Goal: Transaction & Acquisition: Purchase product/service

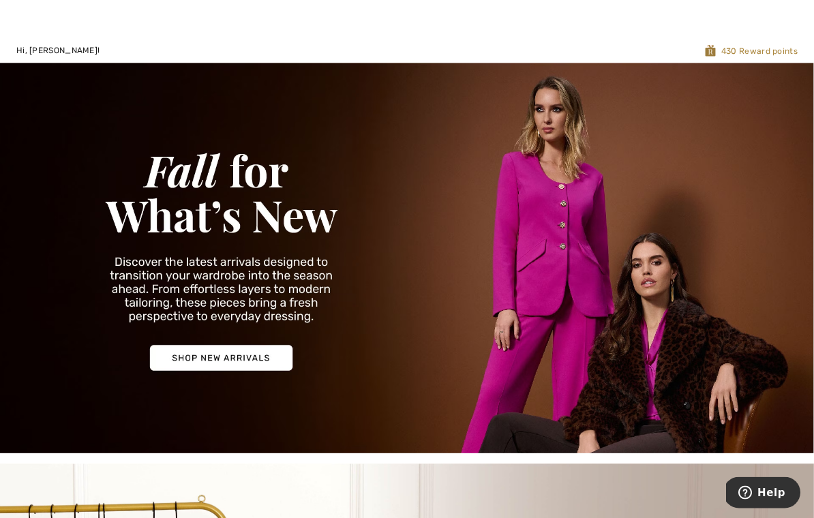
scroll to position [23, 0]
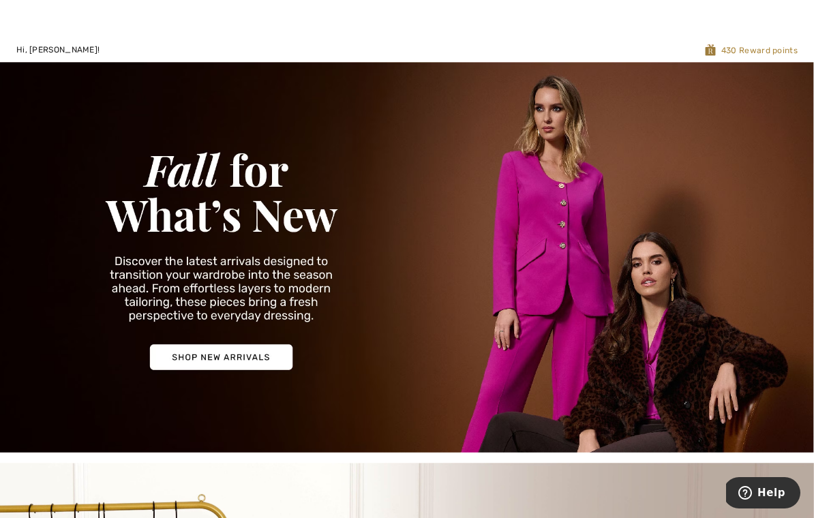
click at [270, 352] on img at bounding box center [407, 257] width 814 height 390
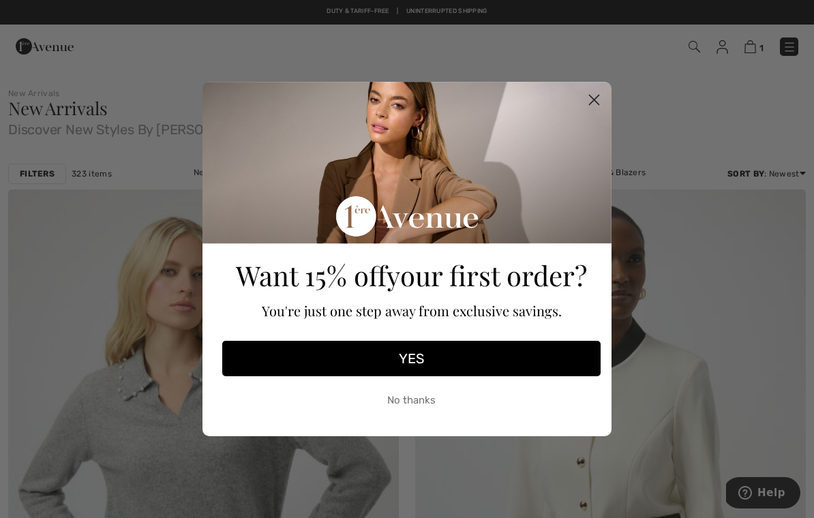
click at [592, 110] on circle "Close dialog" at bounding box center [594, 100] width 22 height 22
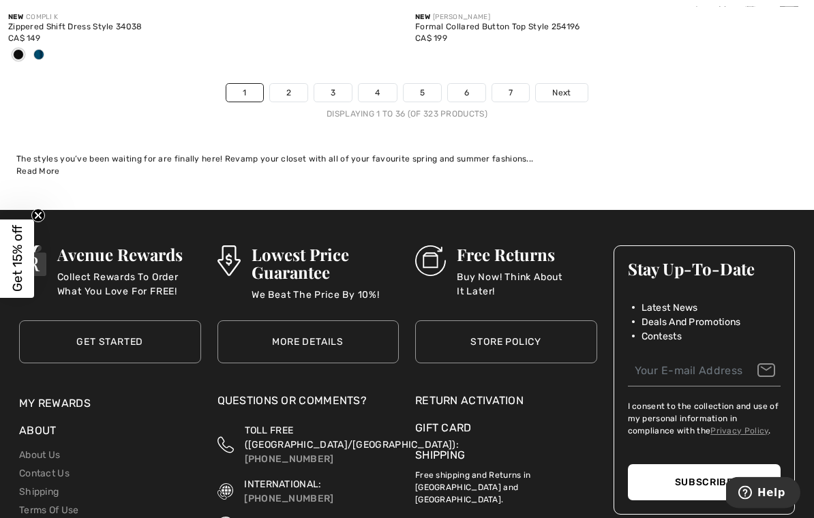
scroll to position [12200, 0]
click at [294, 84] on link "2" at bounding box center [288, 93] width 37 height 18
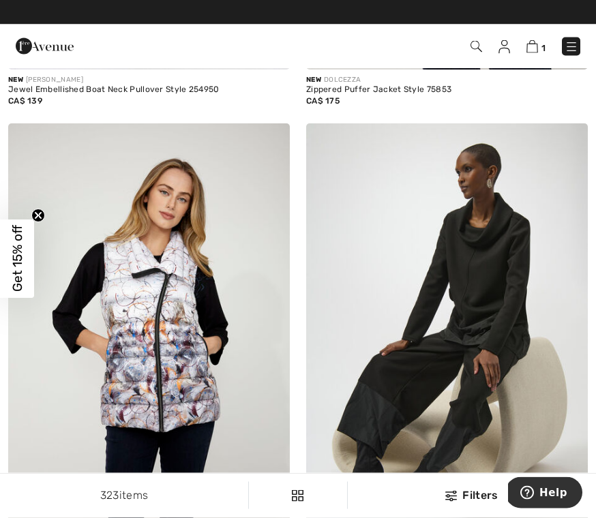
scroll to position [1481, 0]
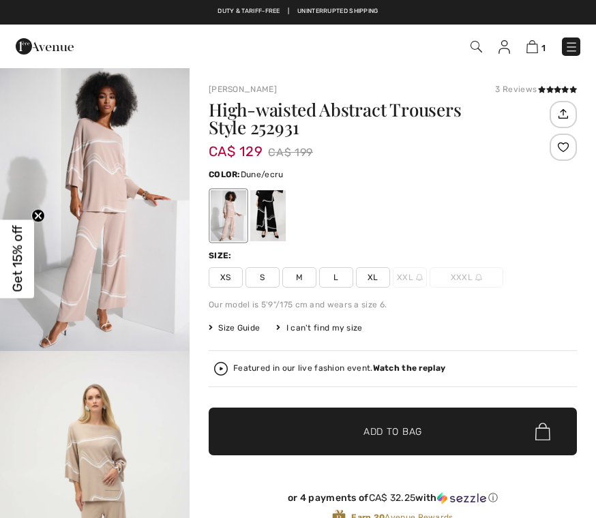
checkbox input "true"
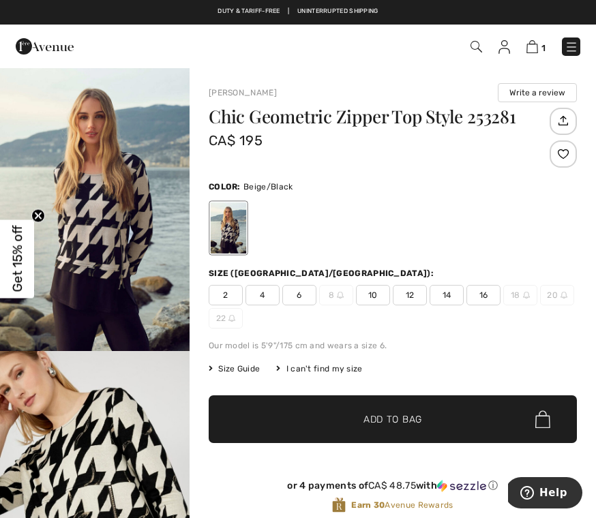
click at [42, 170] on img "1 / 4" at bounding box center [94, 209] width 189 height 284
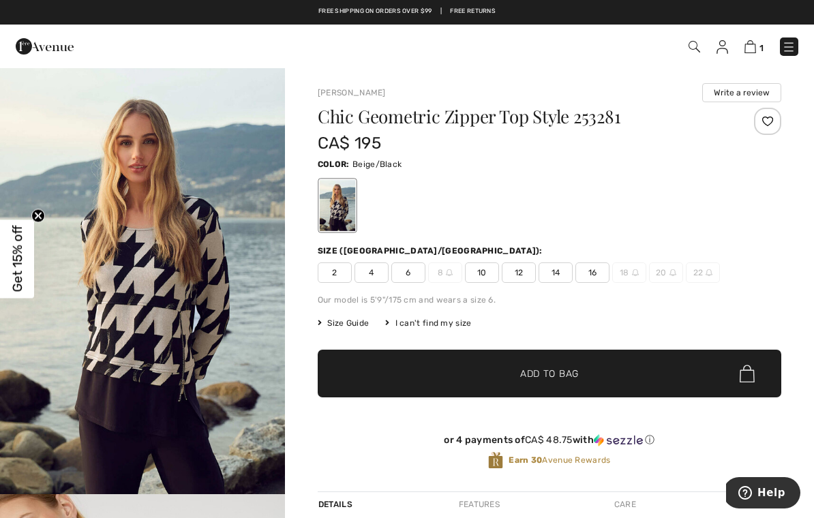
click at [595, 128] on div "Chic Geometric Zipper Top Style 253281" at bounding box center [511, 119] width 386 height 23
click at [595, 106] on div "Frank Lyman Write a review Chic Geometric Zipper Top Style 253281 CA$ 195 Color…" at bounding box center [549, 287] width 463 height 408
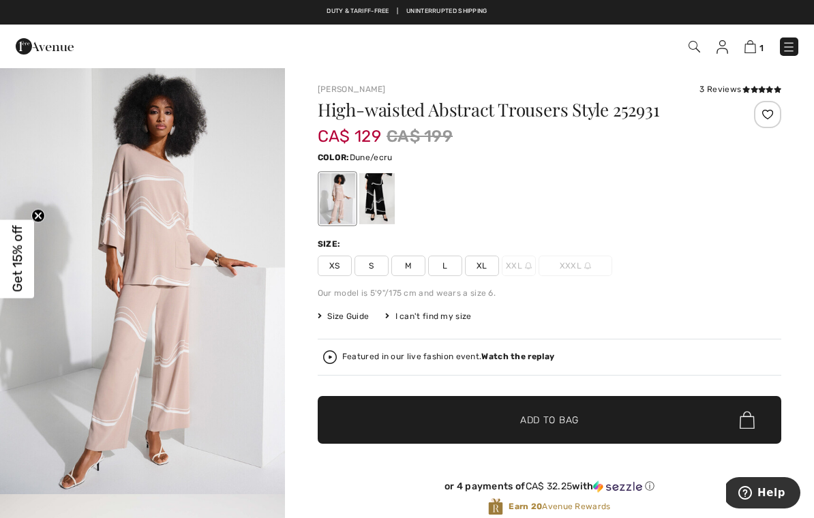
click at [262, 221] on img "1 / 5" at bounding box center [142, 280] width 285 height 427
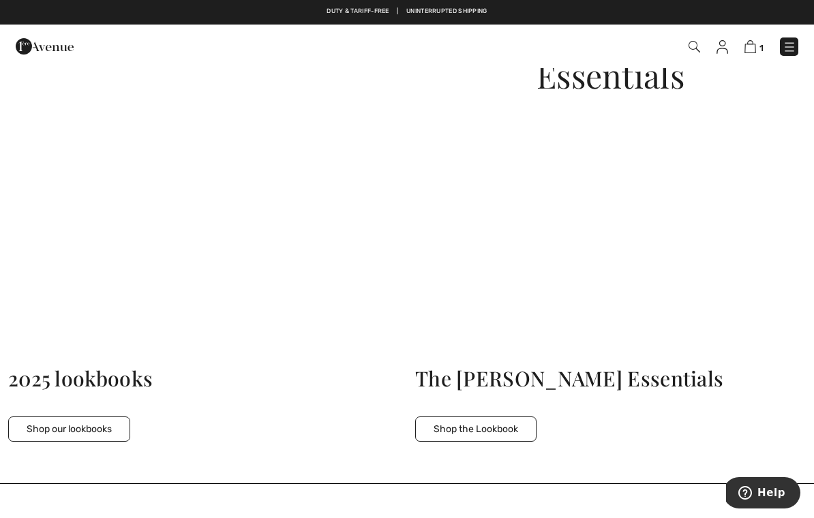
scroll to position [2974, 0]
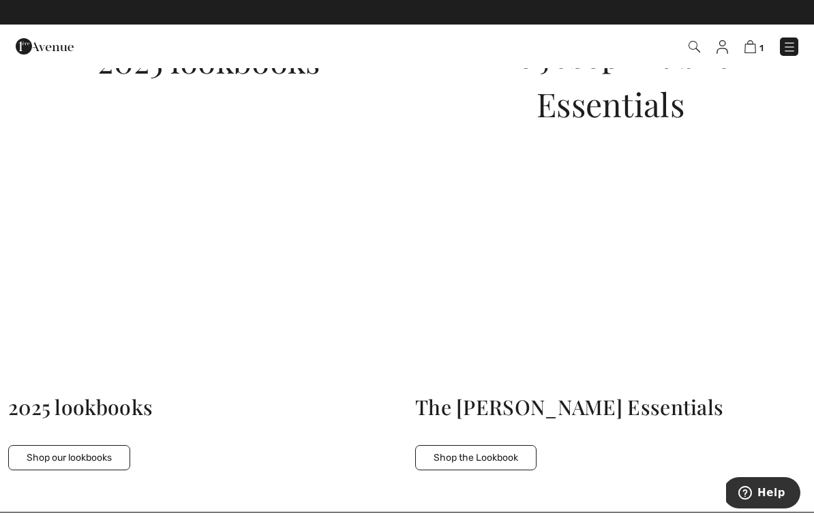
click at [469, 400] on div "The [PERSON_NAME] Essentials" at bounding box center [610, 407] width 391 height 31
click at [480, 445] on button "Shop the Lookbook" at bounding box center [475, 457] width 121 height 25
click at [490, 452] on button "Shop the Lookbook" at bounding box center [475, 457] width 121 height 25
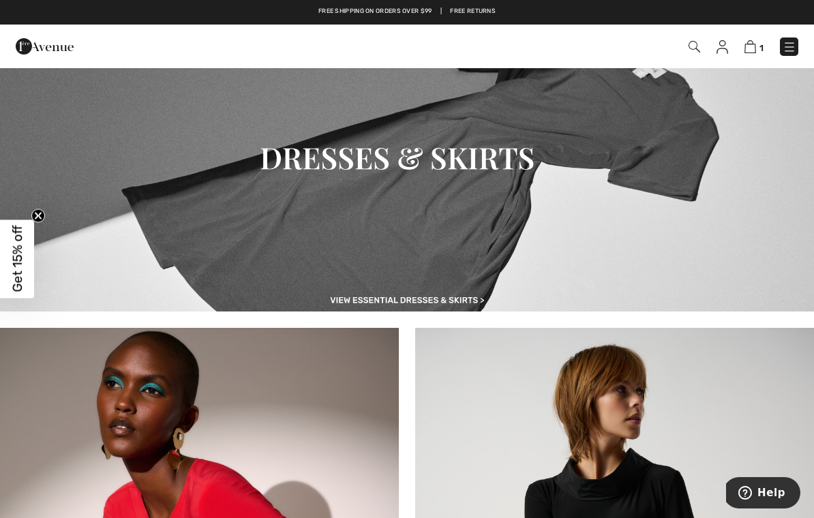
scroll to position [5081, 0]
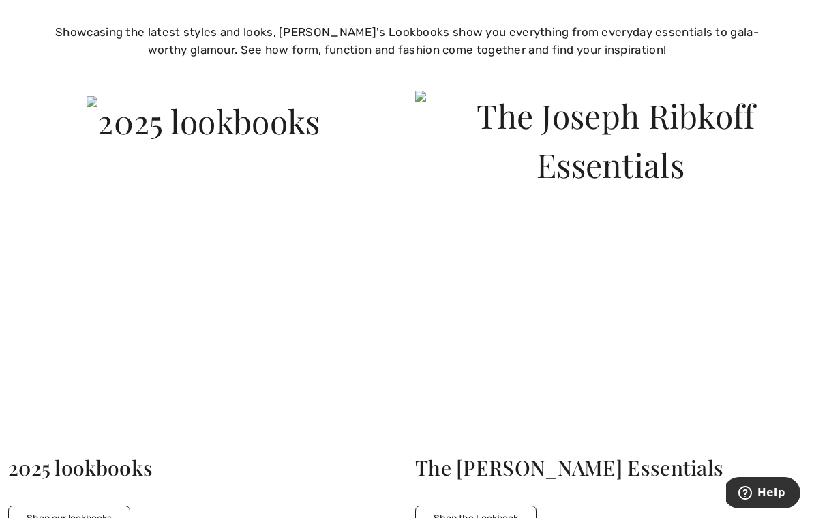
scroll to position [2936, 0]
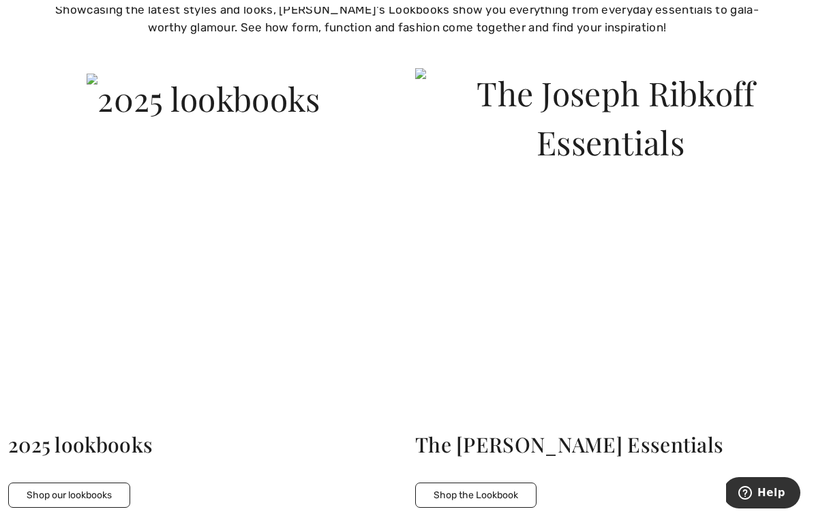
click at [111, 491] on button "Shop our lookbooks" at bounding box center [69, 495] width 122 height 25
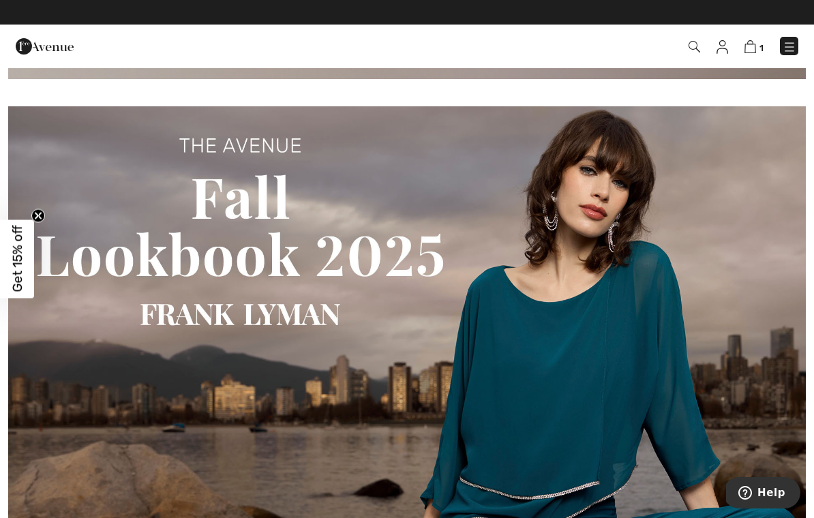
scroll to position [616, 0]
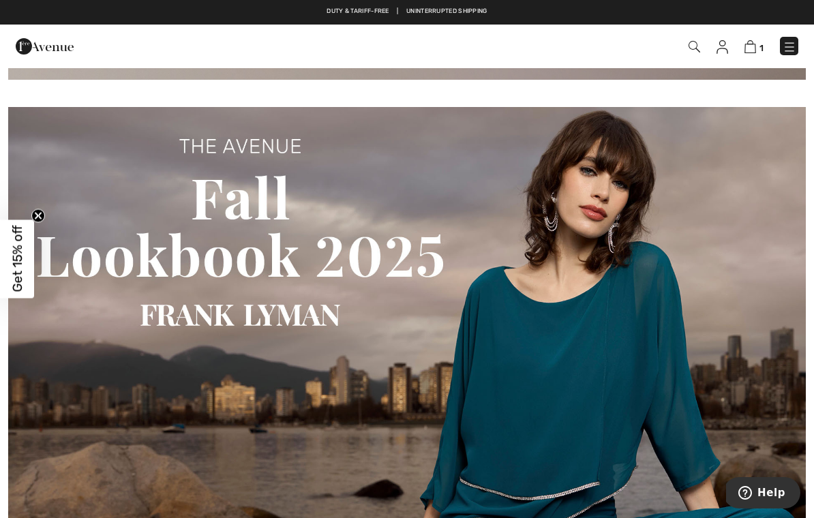
click at [360, 302] on img at bounding box center [406, 344] width 797 height 474
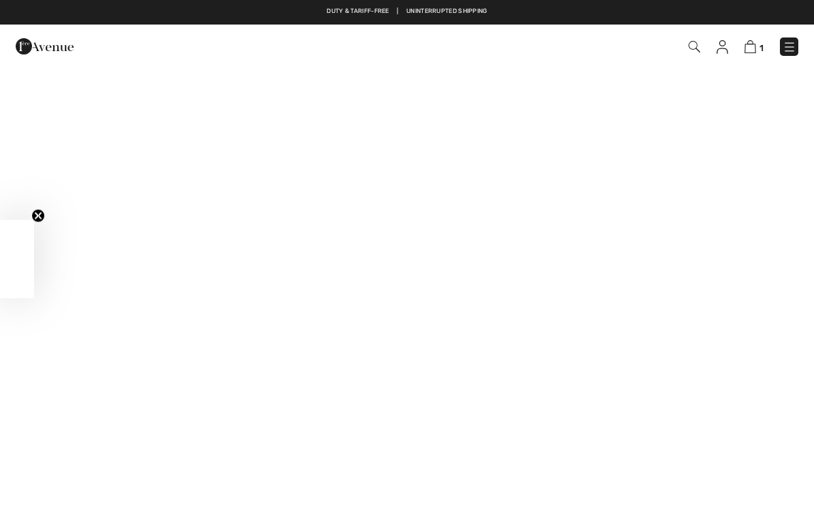
checkbox input "true"
click at [665, 53] on span "1" at bounding box center [574, 46] width 448 height 18
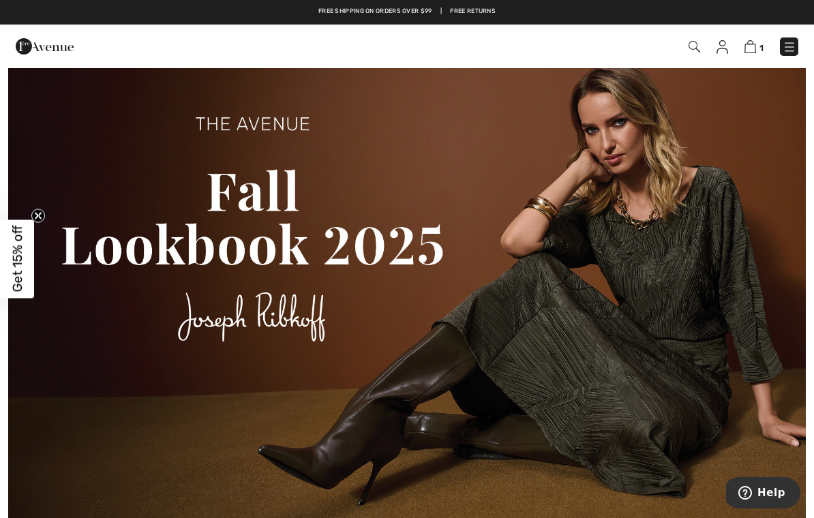
scroll to position [1176, 0]
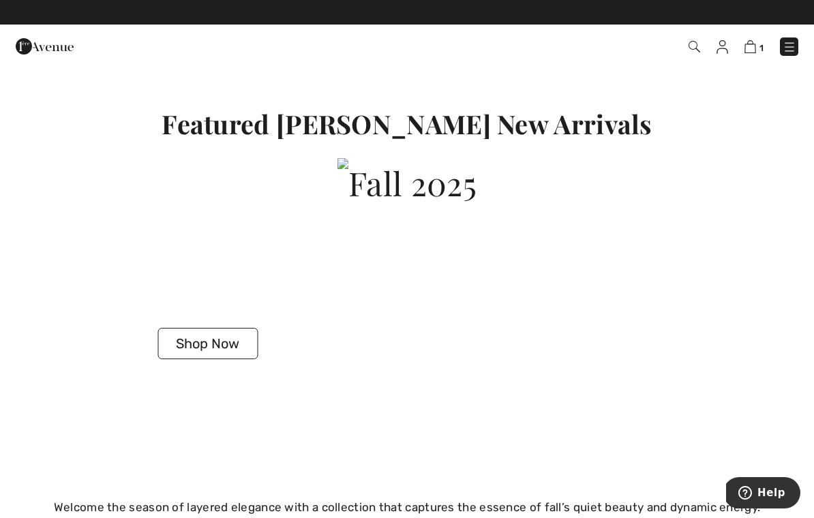
scroll to position [2227, 0]
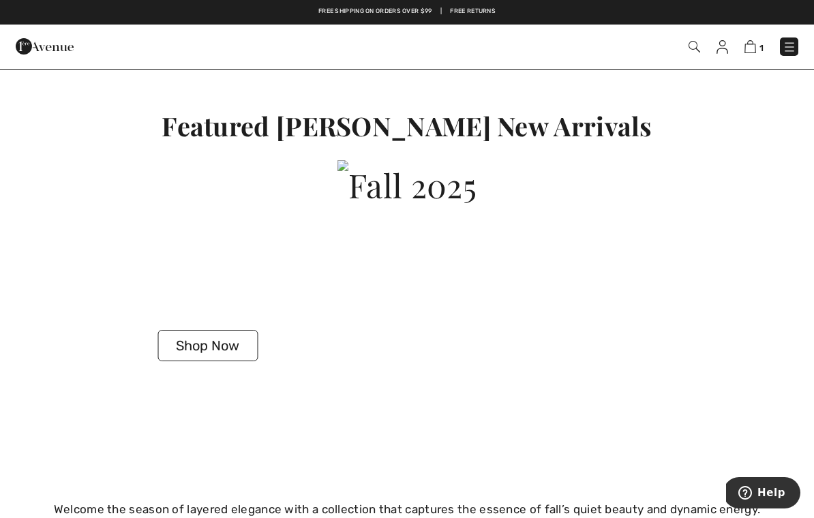
click at [245, 340] on button "Shop Now" at bounding box center [207, 345] width 100 height 31
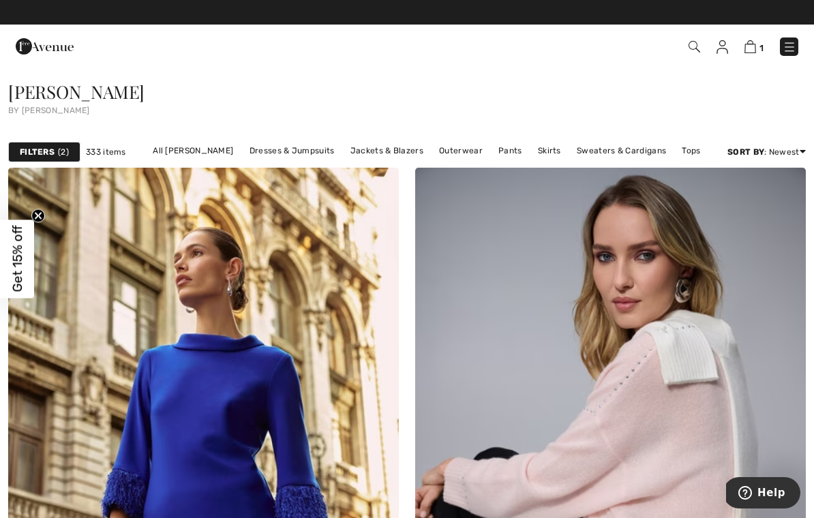
click at [60, 162] on div "Filters 2" at bounding box center [44, 152] width 72 height 20
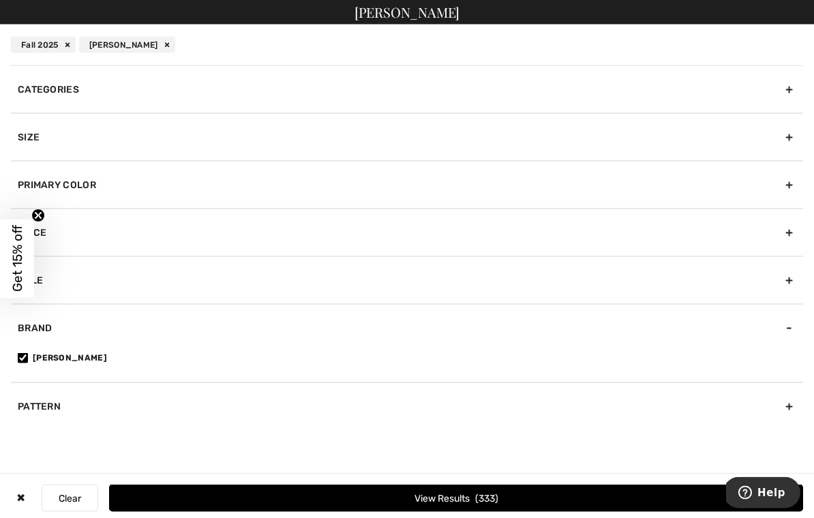
scroll to position [134, 0]
click at [44, 222] on circle "Close teaser" at bounding box center [38, 215] width 13 height 13
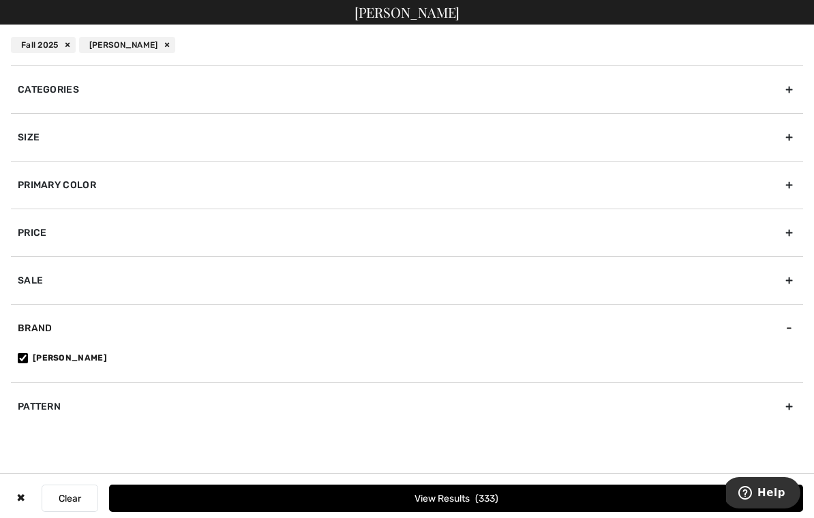
click at [488, 195] on div "Primary Color" at bounding box center [407, 185] width 792 height 48
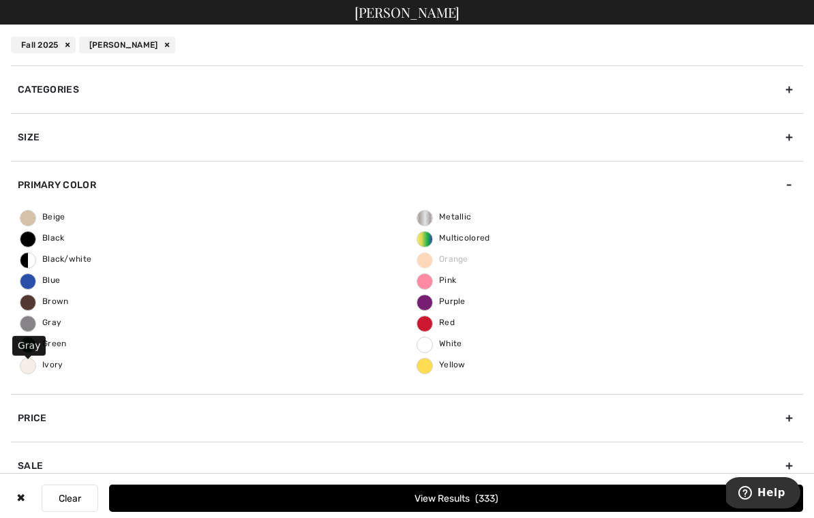
click at [60, 326] on span "Gray" at bounding box center [40, 323] width 41 height 10
click at [0, 0] on input "Gray" at bounding box center [0, 0] width 0 height 0
click at [778, 82] on div "Categories" at bounding box center [407, 89] width 792 height 48
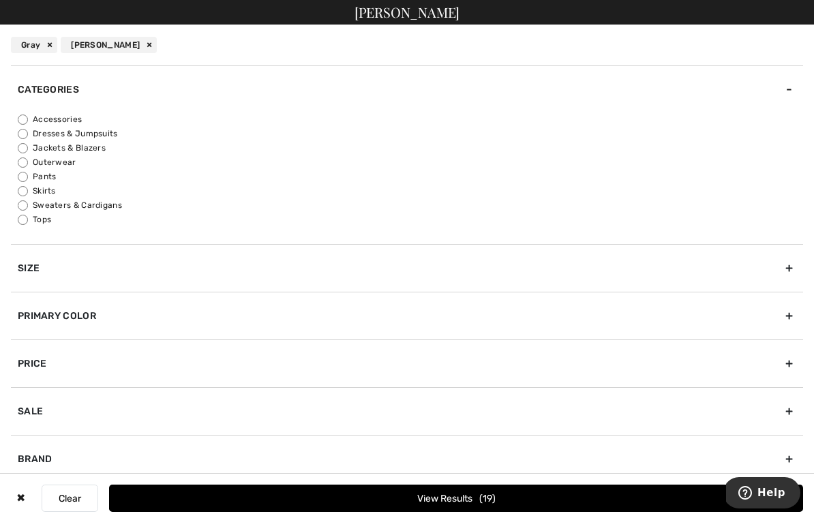
click at [37, 181] on label "Pants" at bounding box center [410, 176] width 785 height 12
click at [28, 181] on input "Pants" at bounding box center [23, 177] width 10 height 10
radio input "true"
click at [31, 215] on label "Tops" at bounding box center [410, 219] width 785 height 12
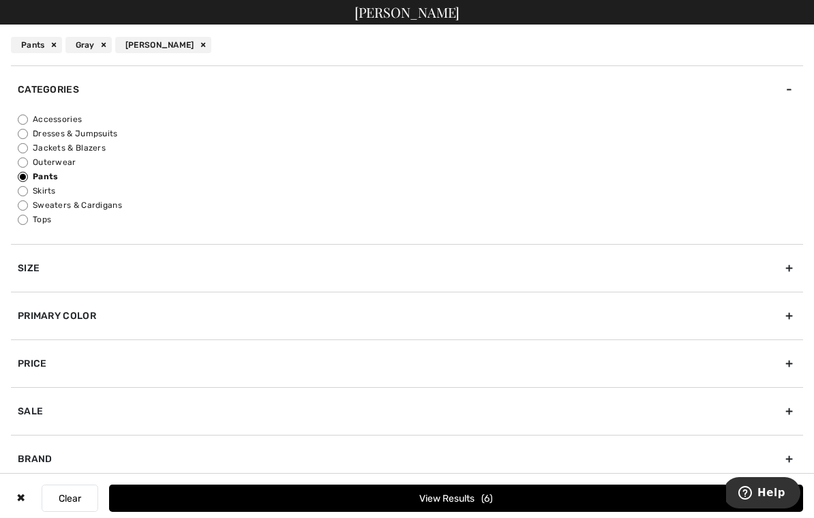
click at [28, 215] on input "Tops" at bounding box center [23, 220] width 10 height 10
radio input "true"
click at [34, 215] on label "Tops" at bounding box center [410, 219] width 785 height 12
click at [28, 215] on input "Tops" at bounding box center [23, 220] width 10 height 10
click at [38, 208] on label "Sweaters & Cardigans" at bounding box center [410, 205] width 785 height 12
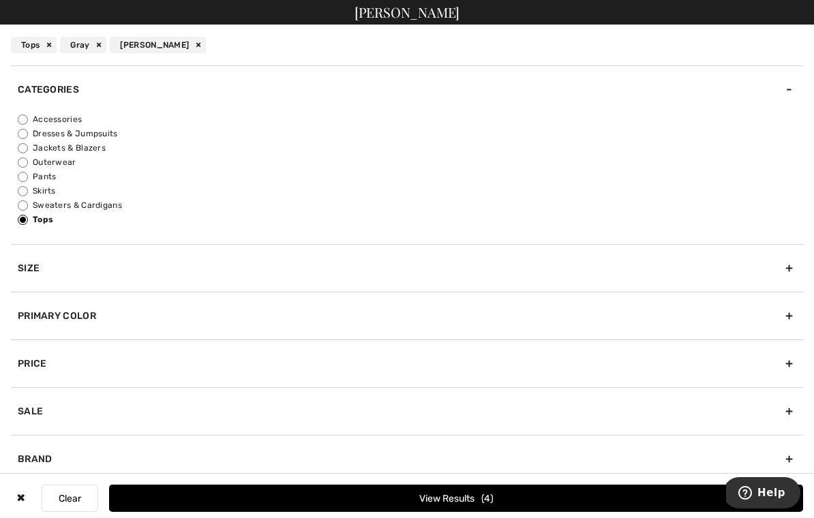
click at [28, 208] on input "Sweaters & Cardigans" at bounding box center [23, 205] width 10 height 10
radio input "true"
click at [37, 185] on label "Skirts" at bounding box center [410, 191] width 785 height 12
click at [28, 186] on input "Skirts" at bounding box center [23, 191] width 10 height 10
radio input "true"
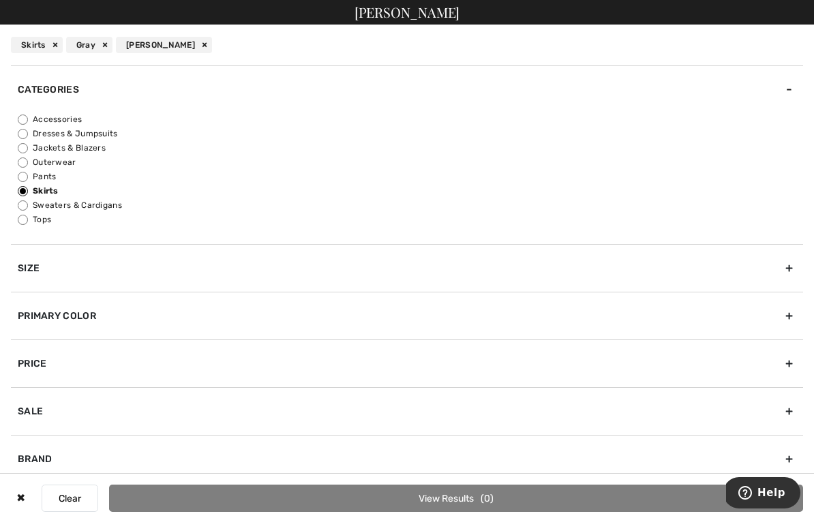
click at [36, 182] on label "Pants" at bounding box center [410, 176] width 785 height 12
click at [28, 182] on input "Pants" at bounding box center [23, 177] width 10 height 10
radio input "true"
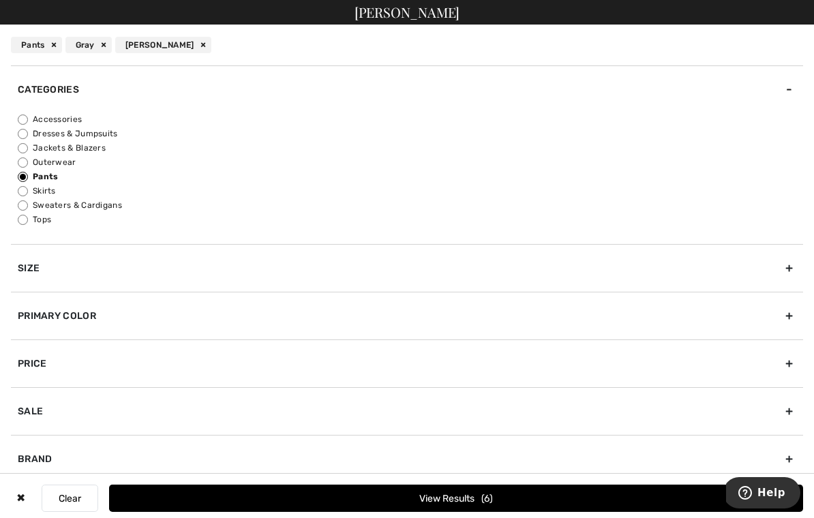
click at [515, 512] on button "View Results 6" at bounding box center [456, 498] width 694 height 27
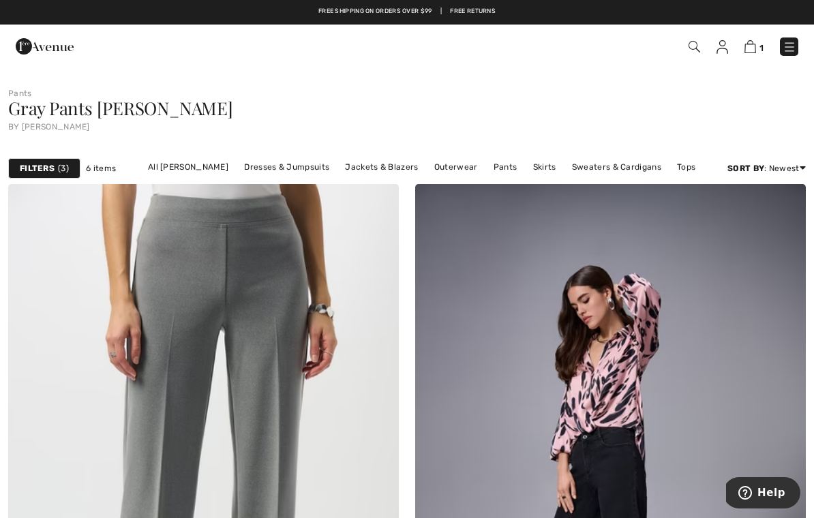
click at [638, 108] on div "Gray Pants Joseph Ribkoff" at bounding box center [406, 109] width 797 height 18
click at [504, 168] on link "Pants" at bounding box center [505, 167] width 37 height 18
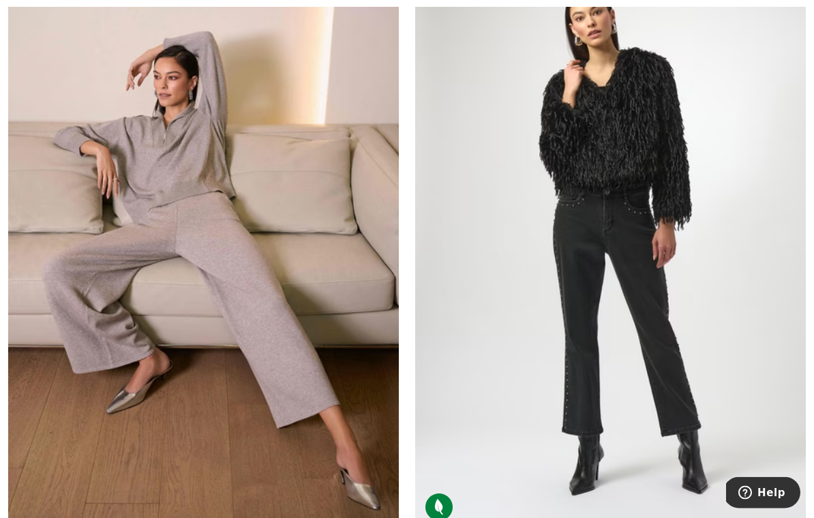
scroll to position [9693, 0]
click at [247, 260] on img at bounding box center [203, 238] width 391 height 586
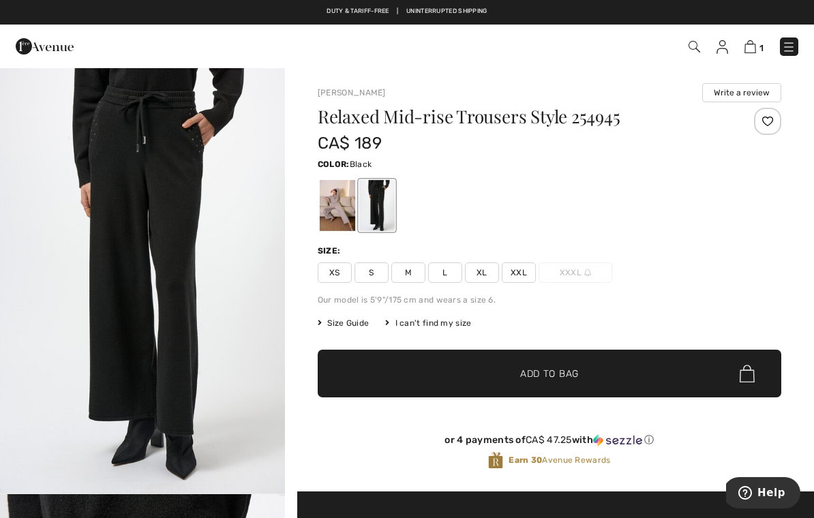
click at [338, 206] on div at bounding box center [337, 205] width 35 height 51
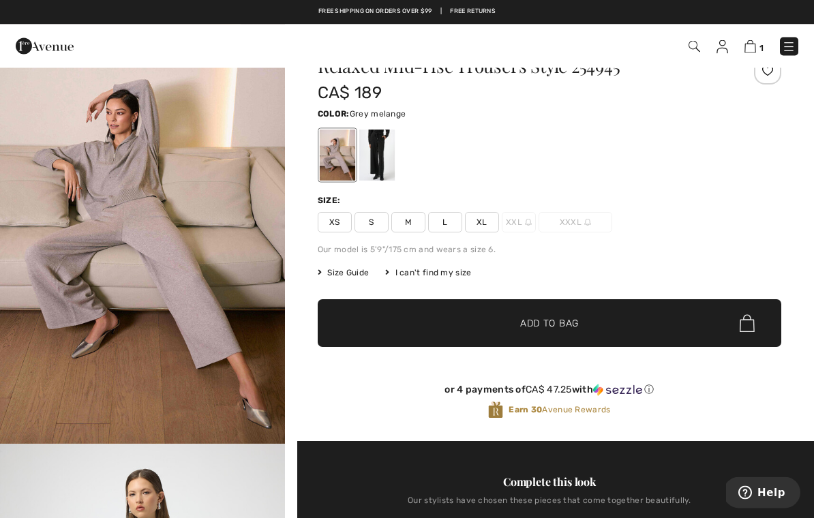
scroll to position [50, 0]
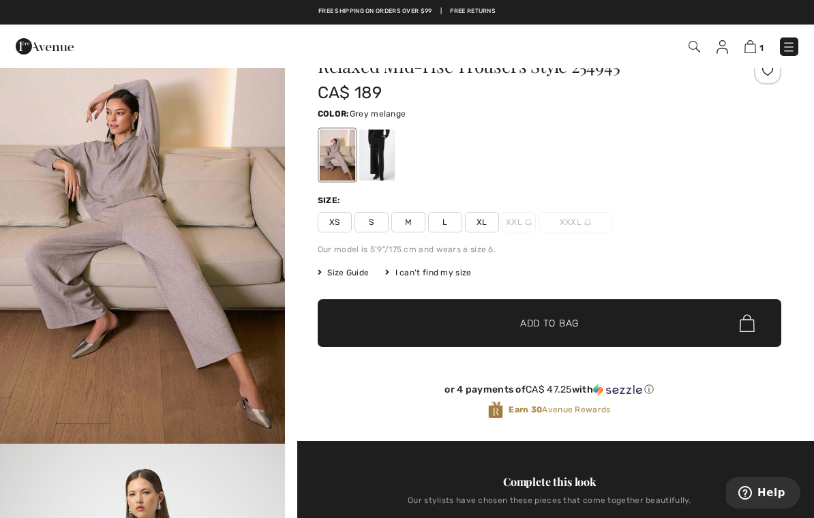
click at [487, 221] on span "XL" at bounding box center [482, 222] width 34 height 20
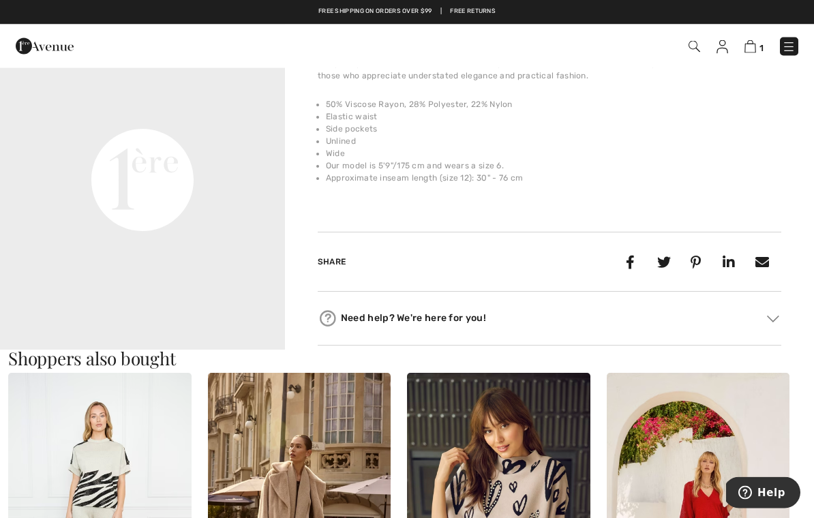
scroll to position [953, 0]
click at [459, 397] on img at bounding box center [498, 511] width 183 height 275
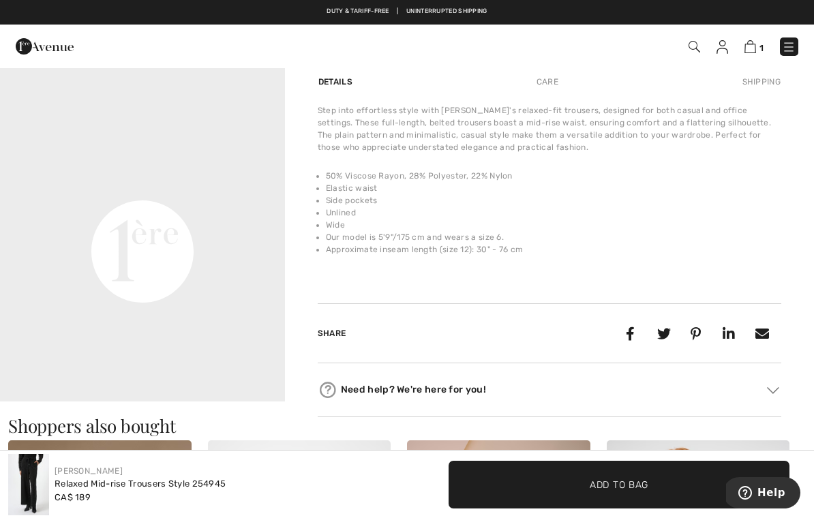
click at [211, 181] on video "Your browser does not support the video tag." at bounding box center [142, 109] width 285 height 142
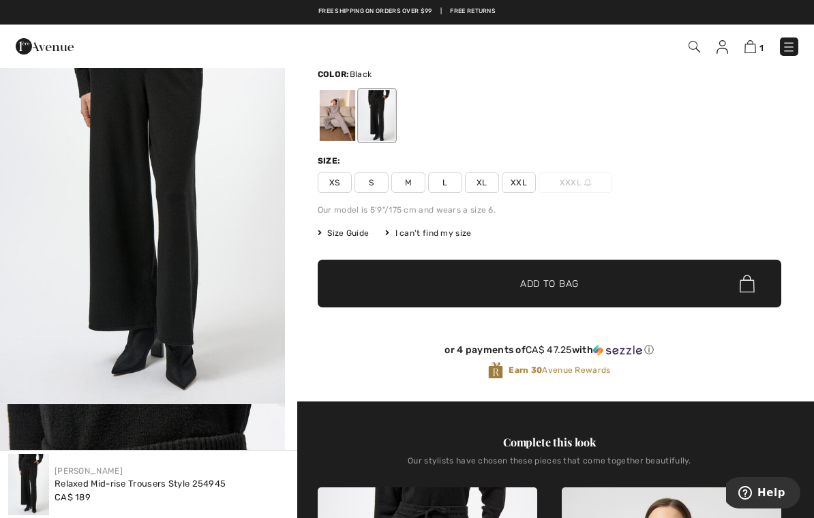
scroll to position [87, 0]
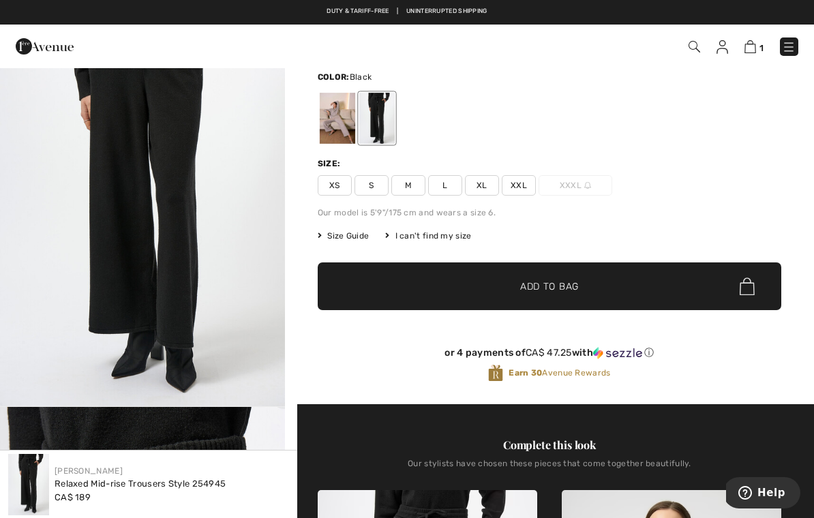
click at [586, 281] on span "✔ Added to Bag Add to Bag" at bounding box center [549, 286] width 463 height 48
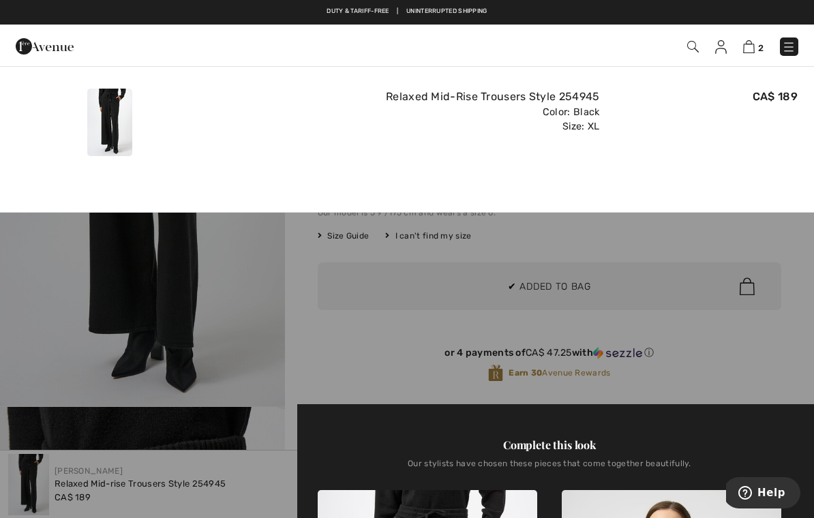
scroll to position [0, 0]
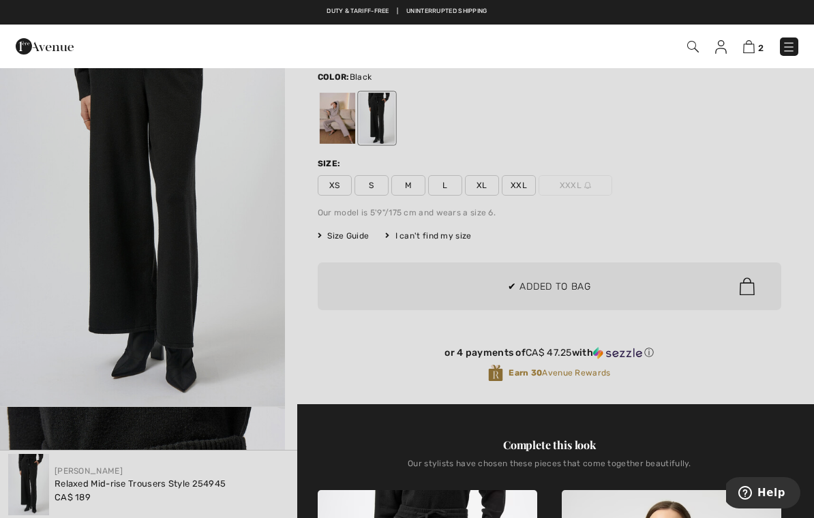
click at [499, 247] on div at bounding box center [407, 259] width 814 height 518
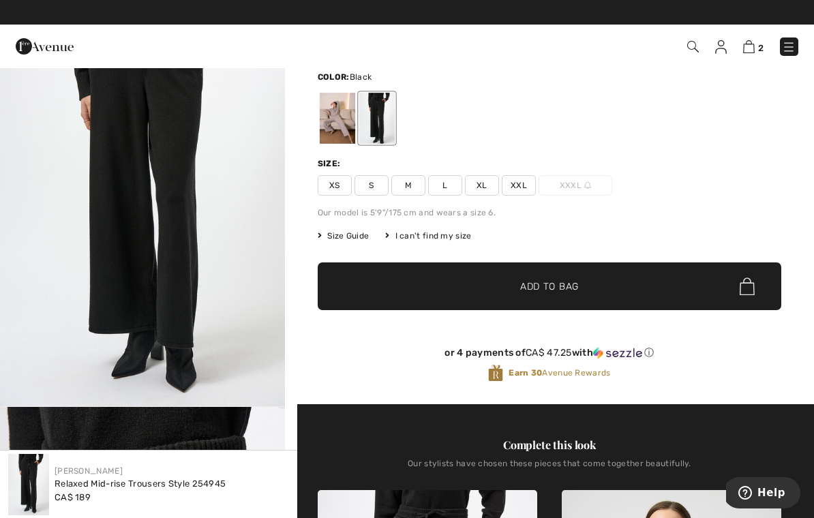
click at [758, 44] on span "2" at bounding box center [760, 48] width 5 height 10
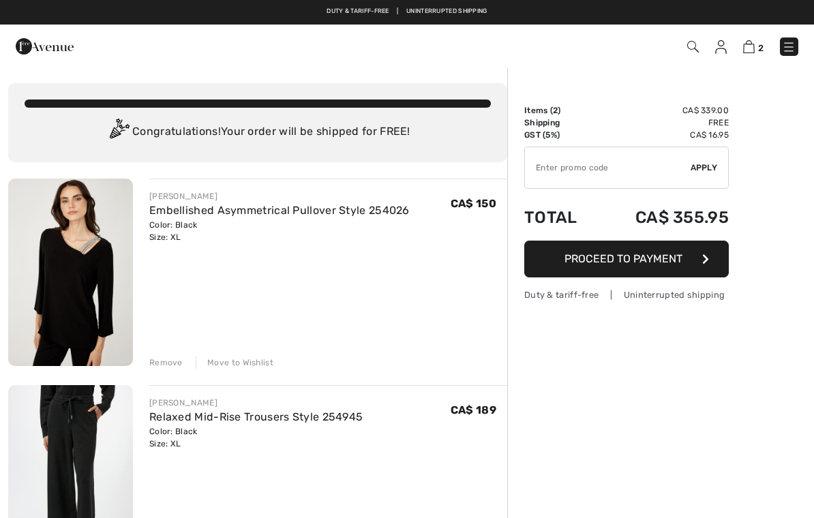
checkbox input "true"
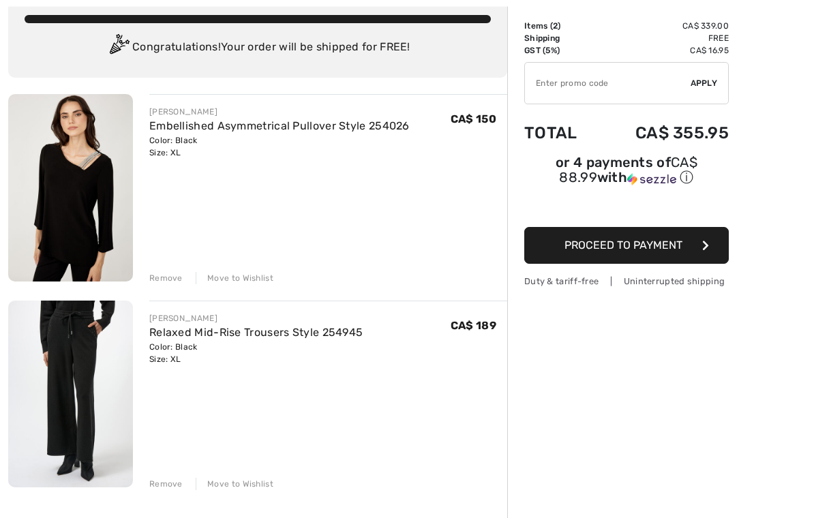
scroll to position [85, 0]
click at [179, 489] on div "Remove" at bounding box center [165, 484] width 33 height 12
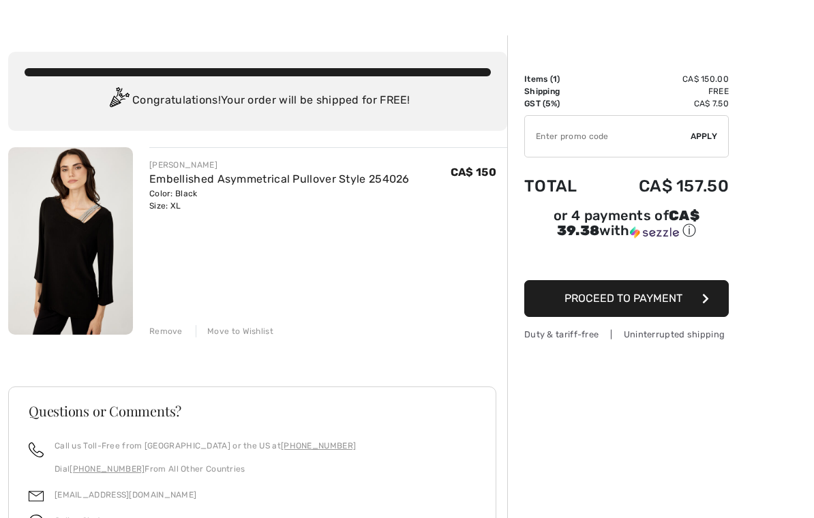
scroll to position [0, 0]
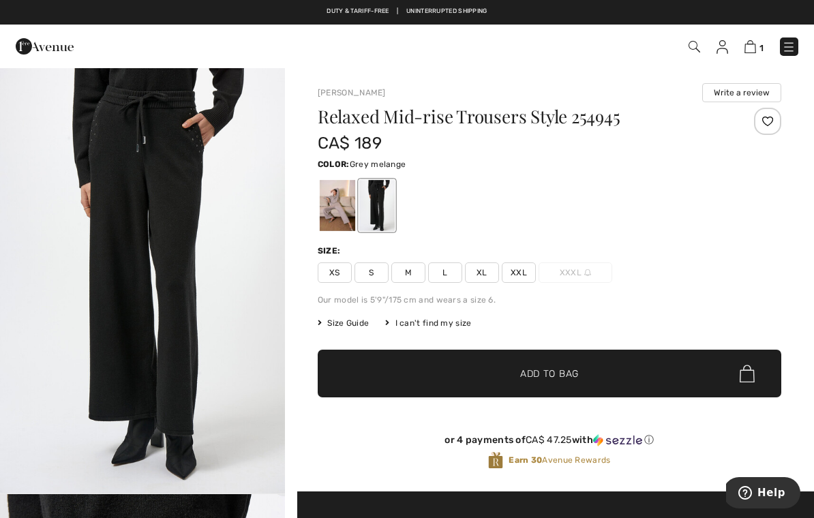
click at [339, 203] on div at bounding box center [337, 205] width 35 height 51
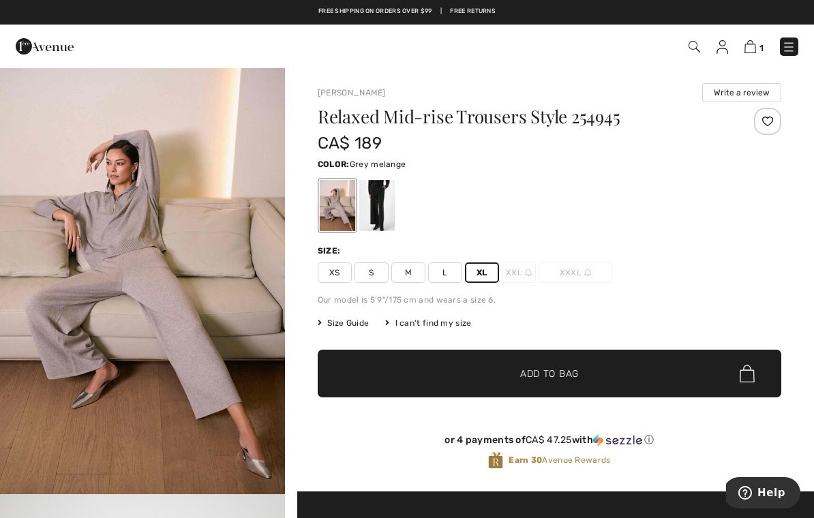
click at [421, 305] on div "Our model is 5'9"/175 cm and wears a size 6." at bounding box center [549, 300] width 463 height 12
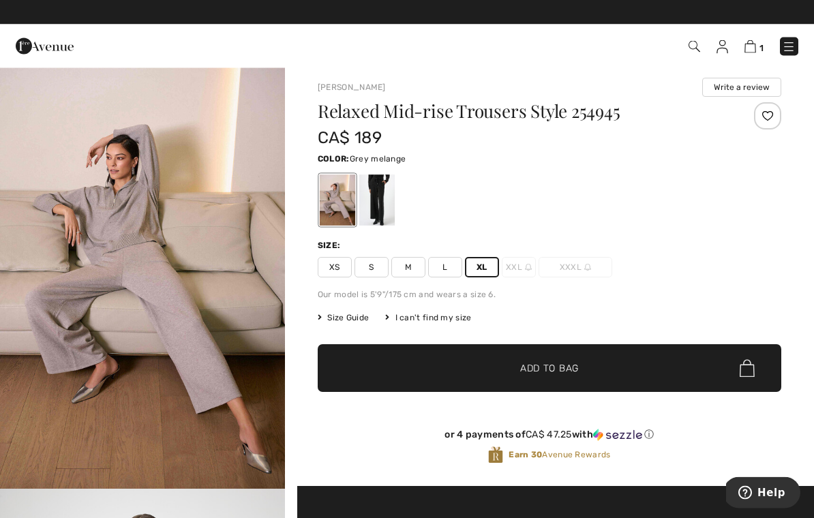
scroll to position [5, 0]
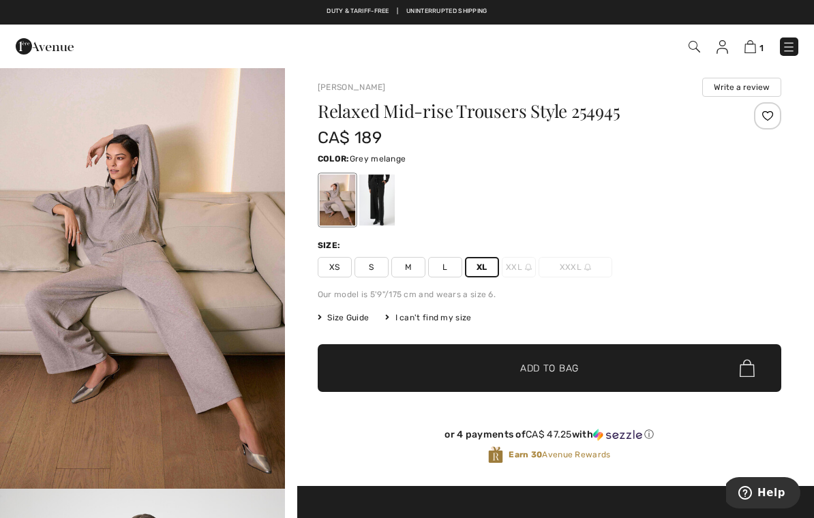
click at [558, 373] on span "Add to Bag" at bounding box center [549, 368] width 59 height 14
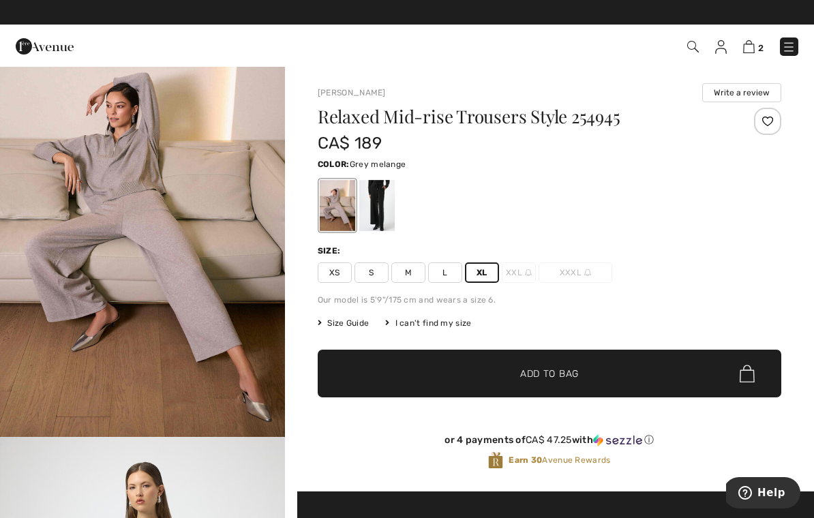
scroll to position [0, 0]
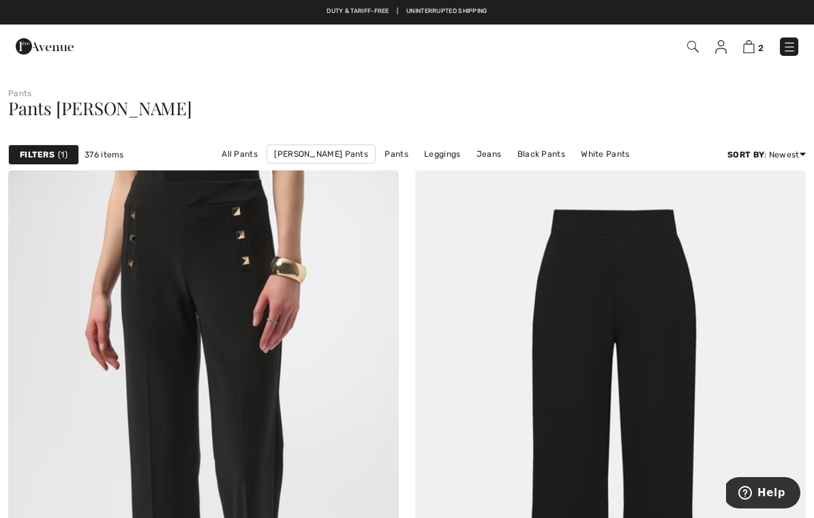
click at [748, 52] on img at bounding box center [749, 46] width 12 height 13
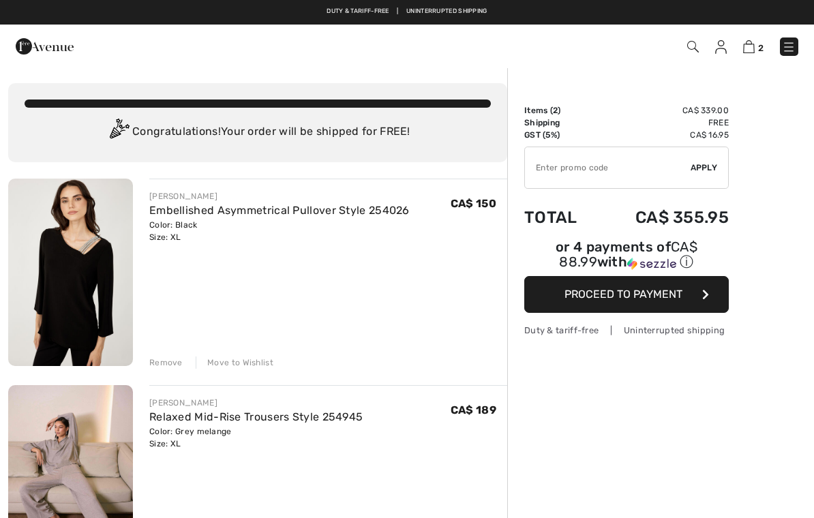
click at [240, 288] on div "FRANK LYMAN Embellished Asymmetrical Pullover Style 254026 Color: Black Size: X…" at bounding box center [328, 274] width 358 height 190
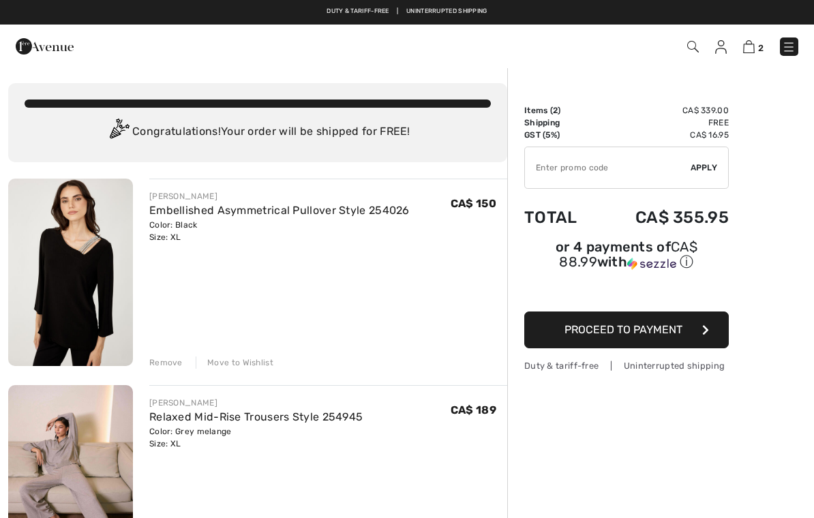
click at [194, 352] on div "FRANK LYMAN Embellished Asymmetrical Pullover Style 254026 Color: Black Size: X…" at bounding box center [328, 274] width 358 height 190
click at [185, 363] on div "Remove Move to Wishlist" at bounding box center [328, 361] width 358 height 15
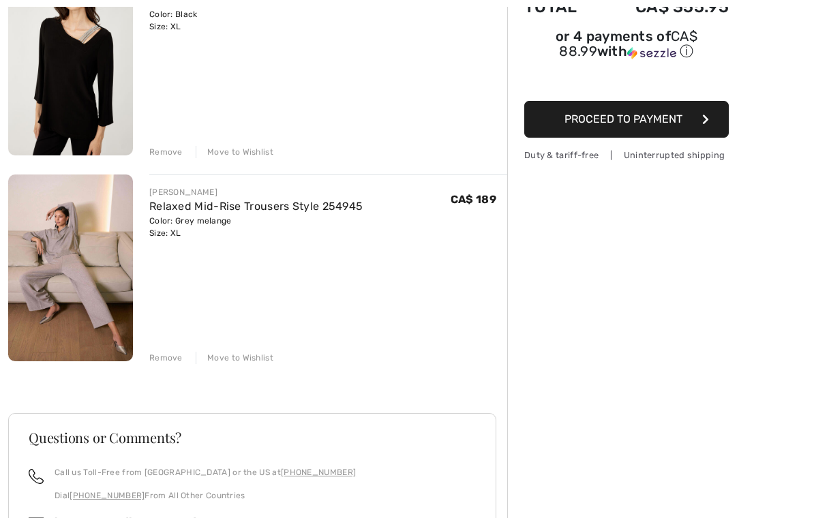
click at [174, 155] on div "Remove" at bounding box center [165, 152] width 33 height 12
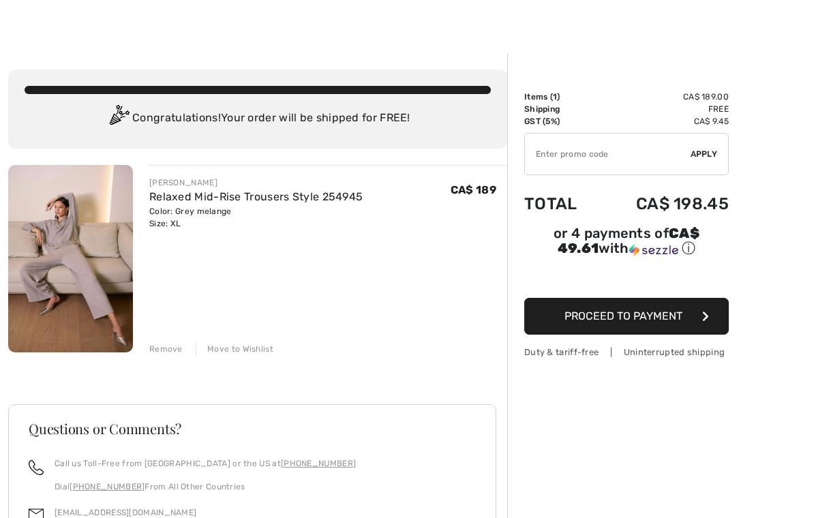
scroll to position [16, 0]
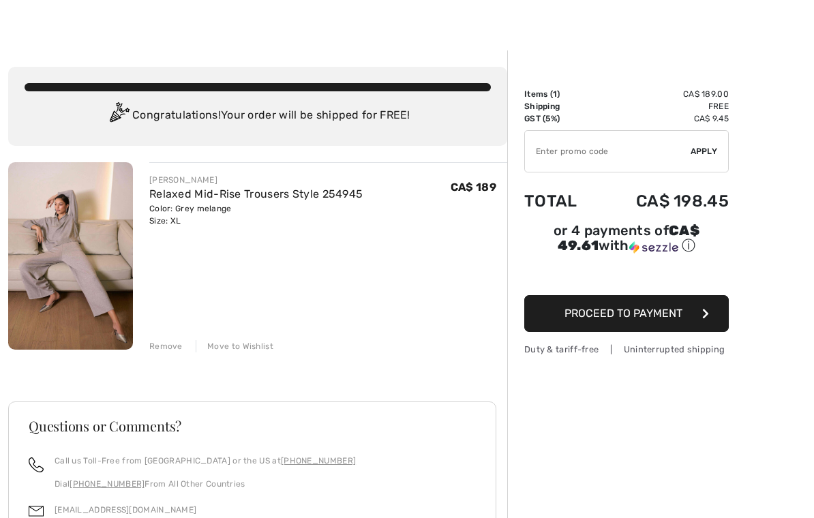
click at [108, 275] on img at bounding box center [70, 255] width 125 height 187
click at [202, 196] on link "Relaxed Mid-Rise Trousers Style 254945" at bounding box center [255, 193] width 213 height 13
click at [212, 210] on div "Color: Grey melange Size: XL" at bounding box center [255, 214] width 213 height 25
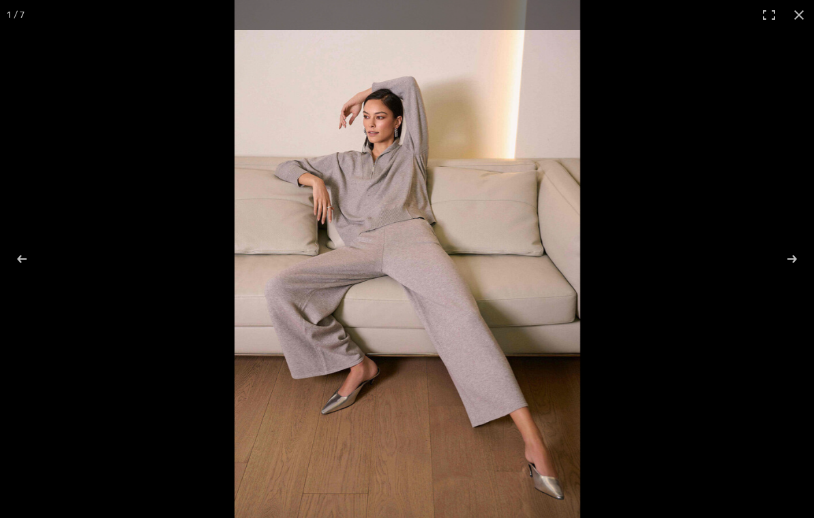
checkbox input "true"
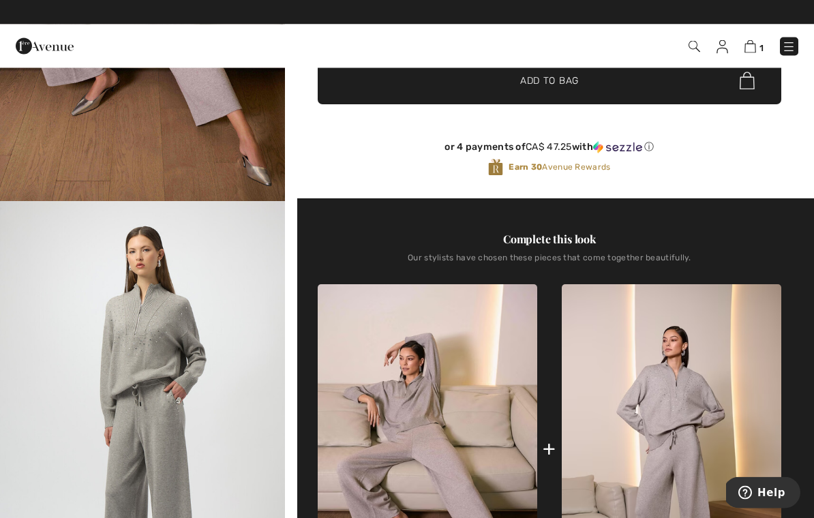
scroll to position [293, 0]
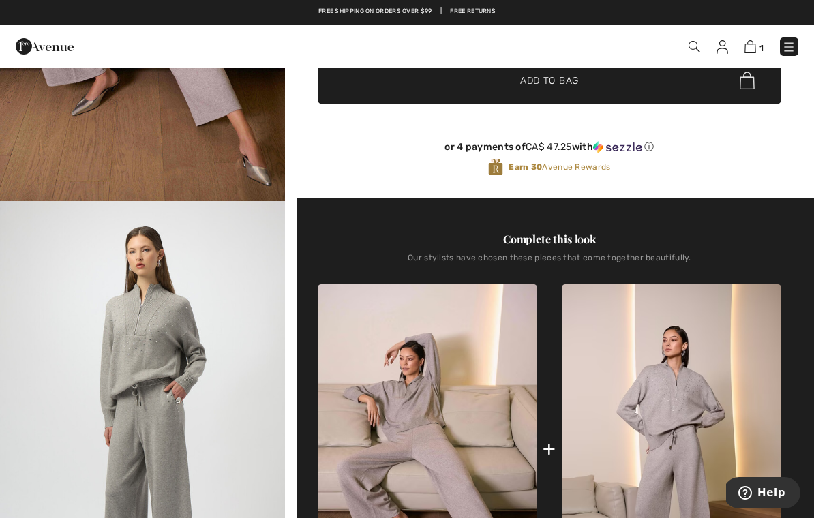
click at [702, 398] on img at bounding box center [671, 449] width 219 height 330
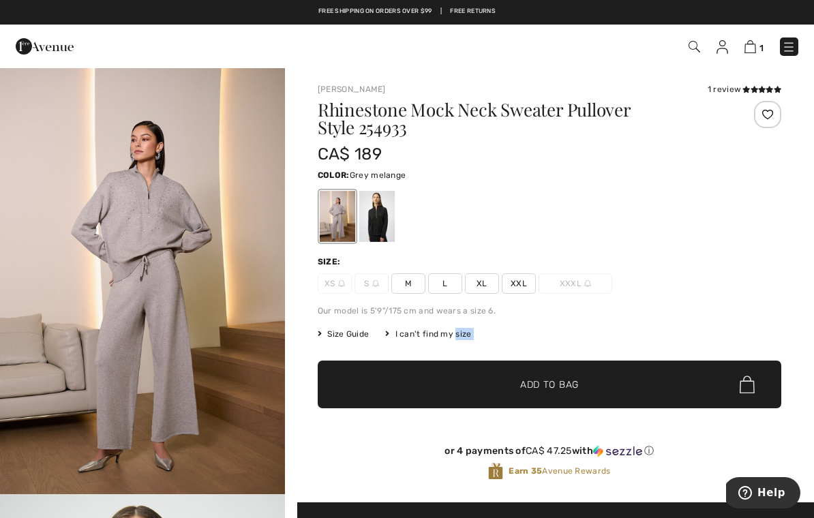
click at [454, 289] on span "L" at bounding box center [445, 283] width 34 height 20
click at [457, 316] on div "Our model is 5'9"/175 cm and wears a size 6." at bounding box center [549, 311] width 463 height 12
click at [462, 339] on div "I can't find my size" at bounding box center [428, 334] width 86 height 12
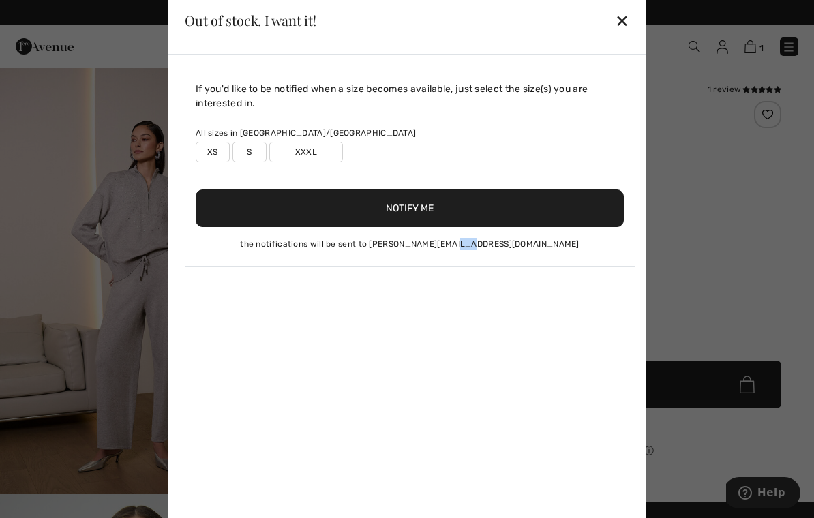
click at [626, 25] on div "✕" at bounding box center [622, 20] width 14 height 29
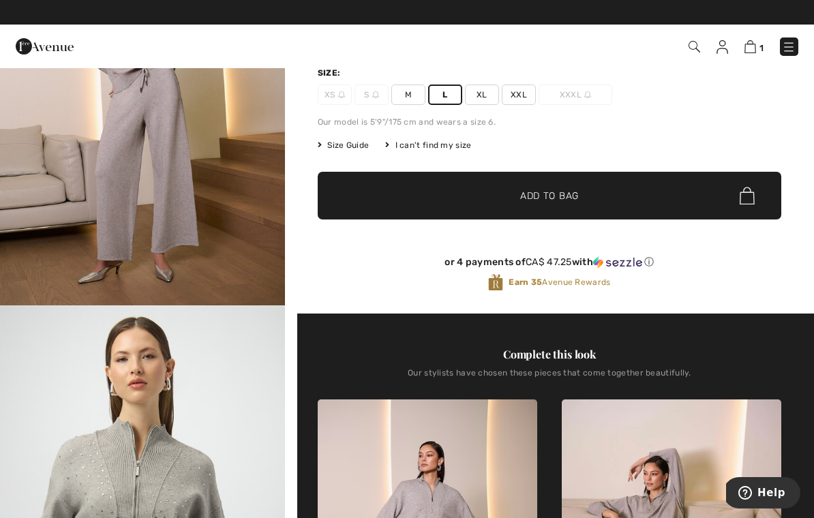
scroll to position [185, 0]
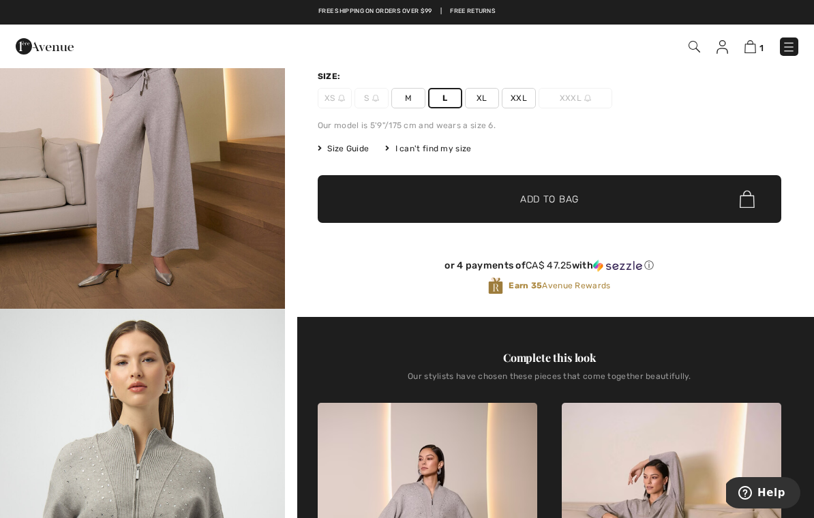
click at [596, 198] on span "✔ Added to Bag Add to Bag" at bounding box center [549, 199] width 463 height 48
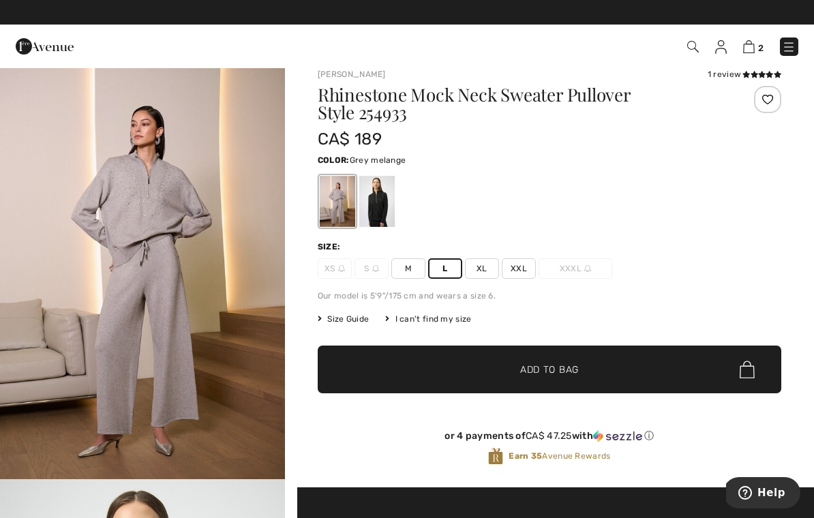
scroll to position [0, 0]
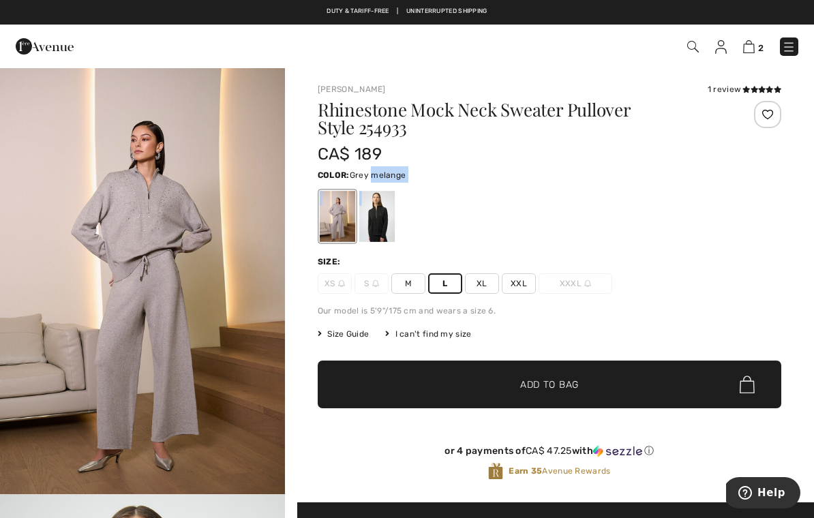
click at [588, 226] on div at bounding box center [549, 216] width 463 height 57
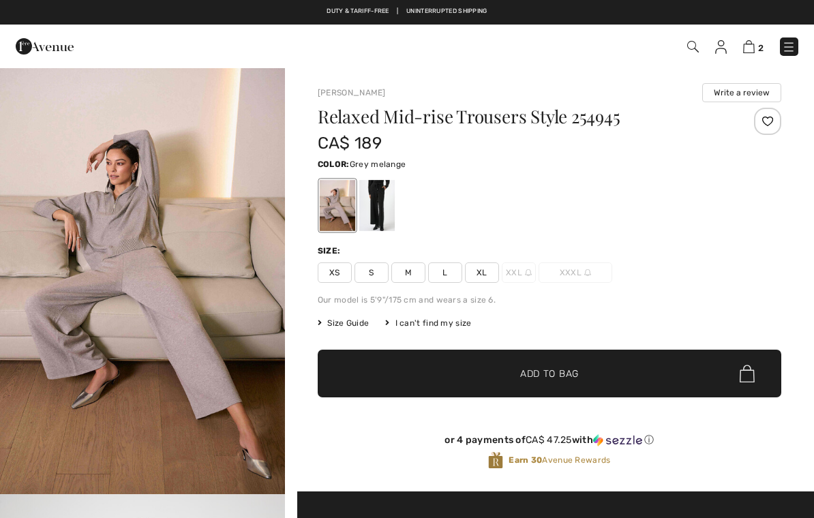
scroll to position [314, 0]
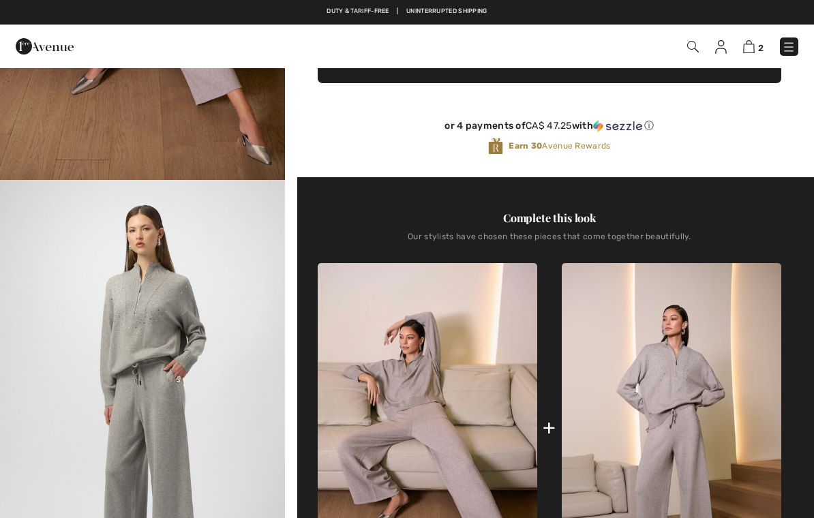
click at [234, 258] on img "2 / 7" at bounding box center [142, 393] width 285 height 427
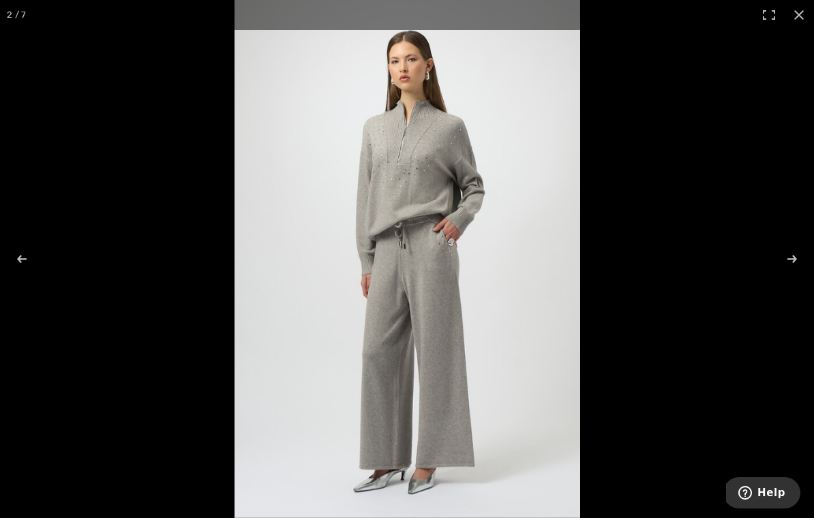
scroll to position [0, 0]
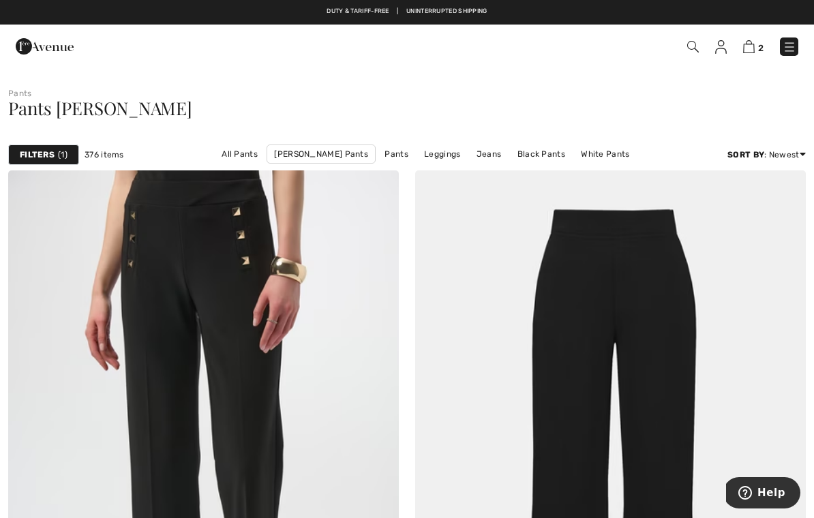
click at [694, 52] on img at bounding box center [693, 47] width 12 height 12
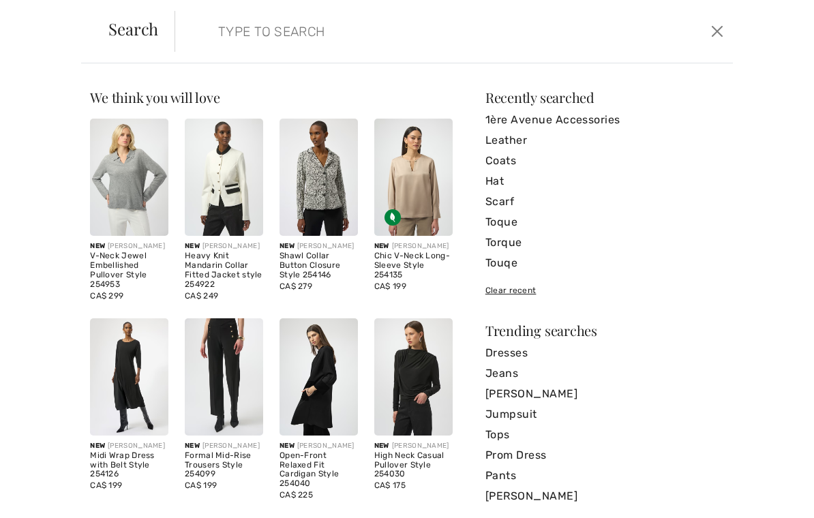
click at [288, 36] on input "search" at bounding box center [395, 31] width 374 height 41
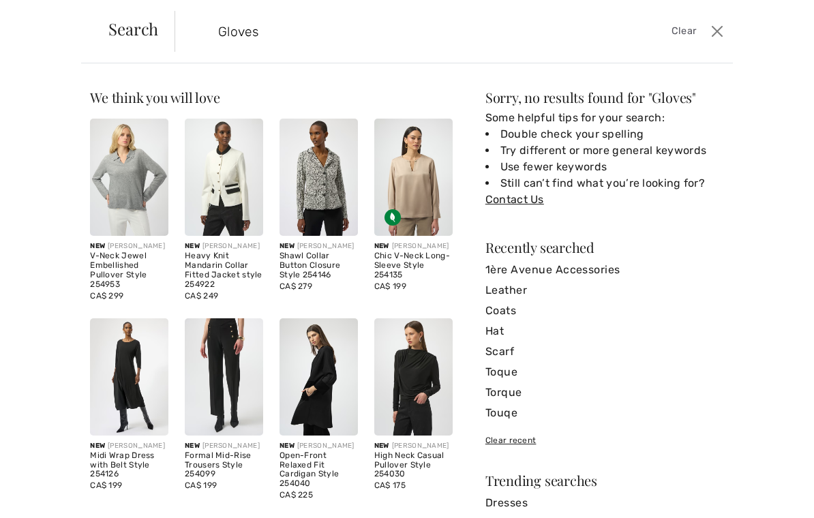
type input "Gloves"
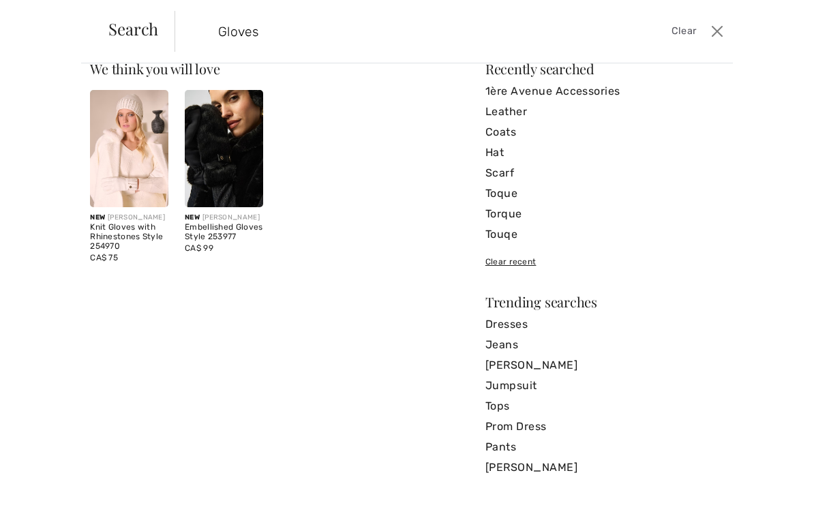
scroll to position [29, 0]
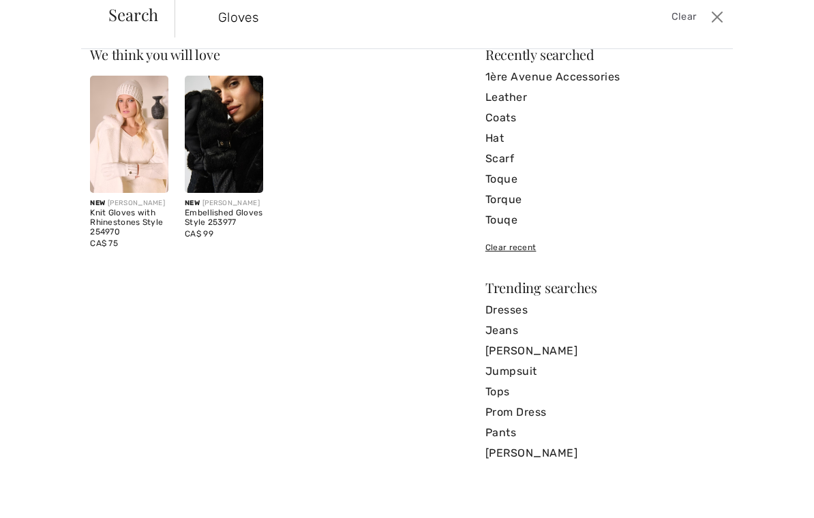
click at [139, 172] on img at bounding box center [129, 148] width 78 height 117
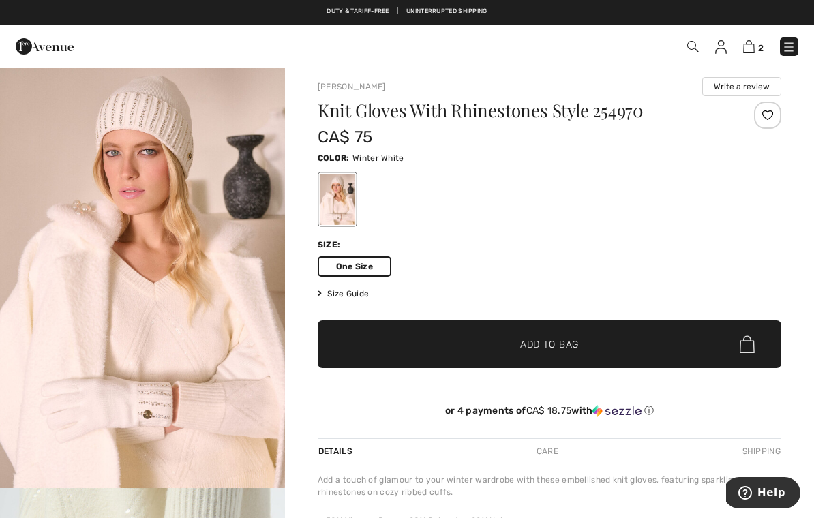
scroll to position [5, 0]
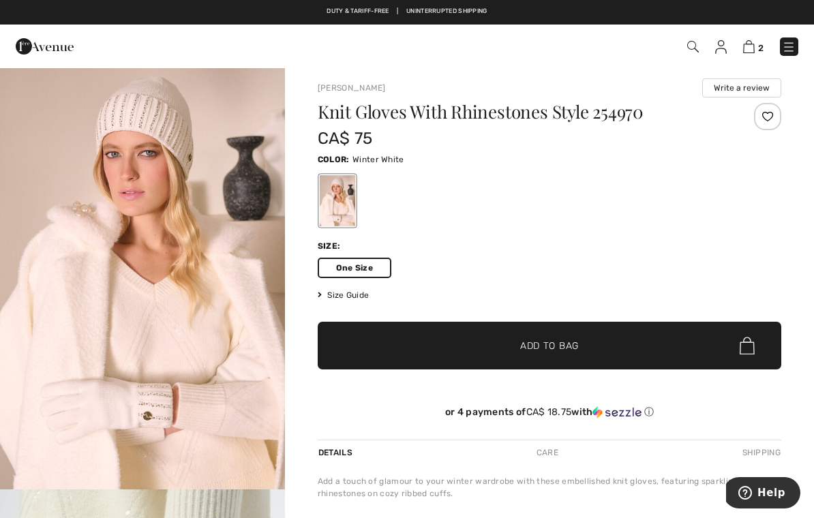
click at [591, 352] on span "✔ Added to Bag Add to Bag" at bounding box center [549, 346] width 463 height 48
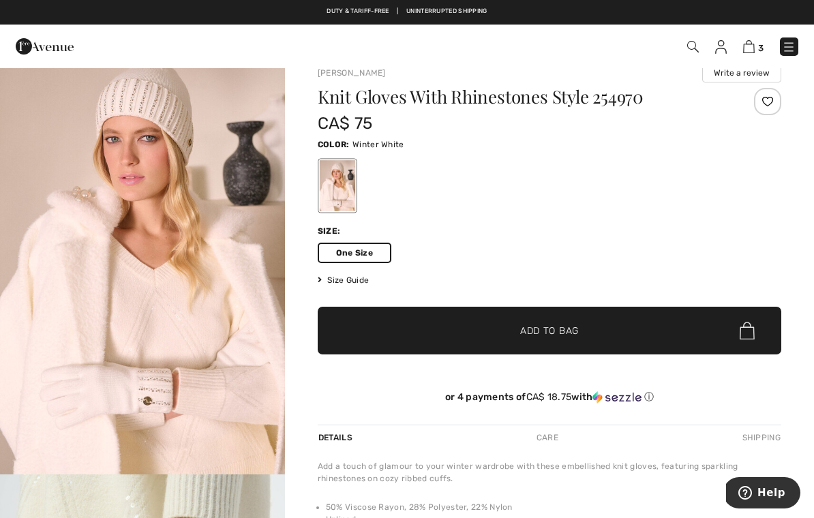
scroll to position [21, 0]
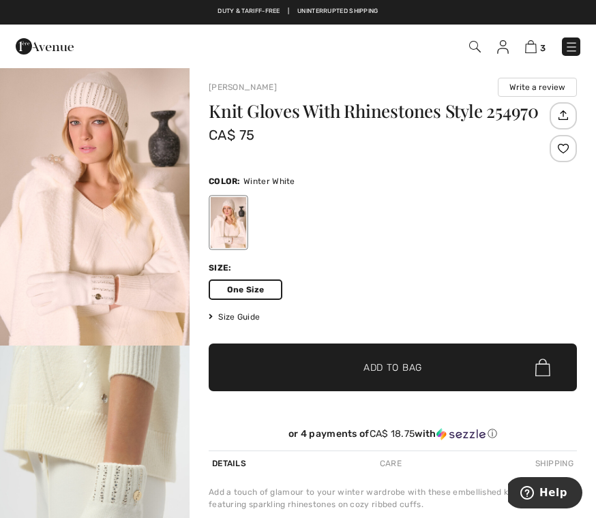
scroll to position [6, 0]
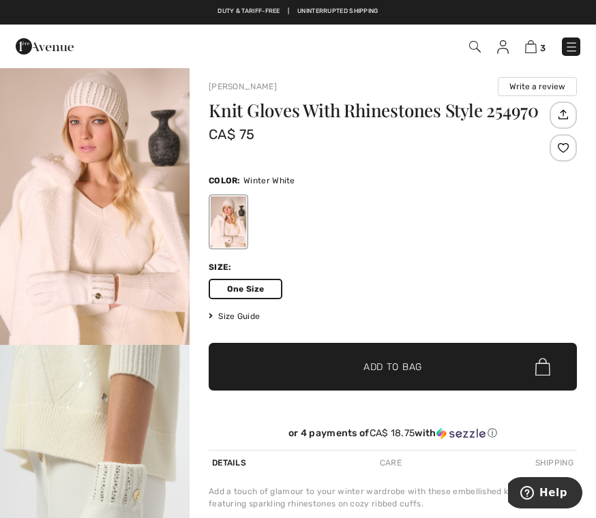
click at [135, 277] on img "1 / 5" at bounding box center [94, 203] width 189 height 284
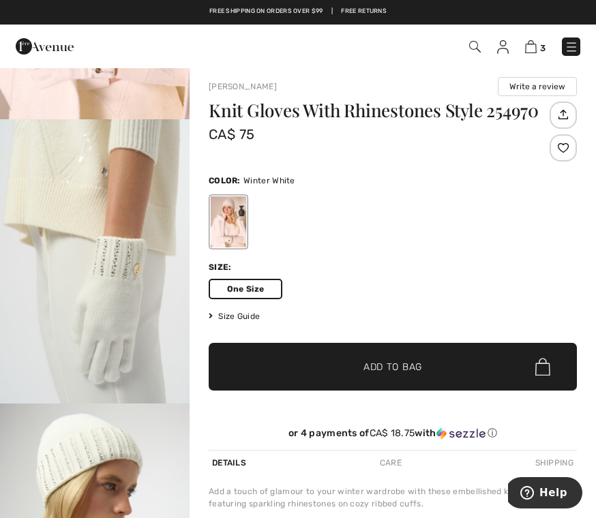
click at [204, 329] on div "Joseph Ribkoff Write a review Knit Gloves With Rhinestones Style 254970 CA$ 75 …" at bounding box center [392, 356] width 406 height 591
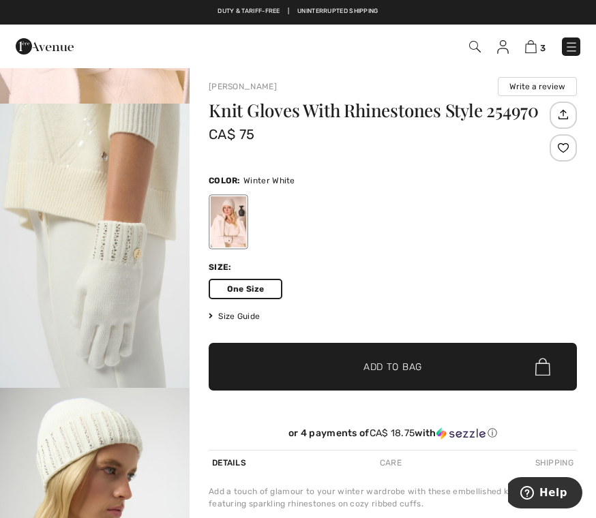
scroll to position [239, 0]
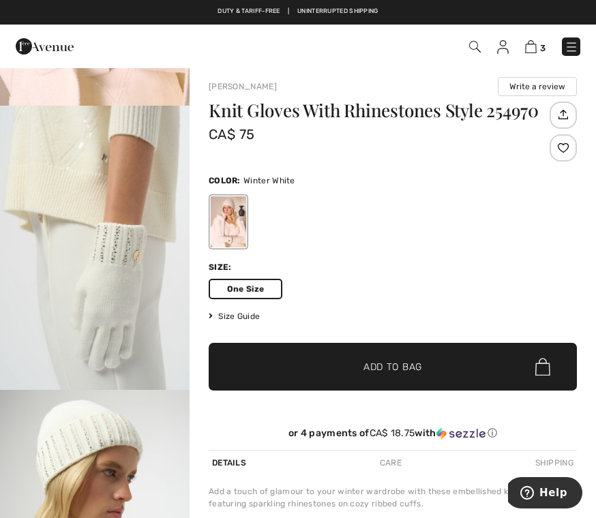
click at [125, 269] on img "2 / 5" at bounding box center [94, 248] width 189 height 284
click at [211, 320] on icon at bounding box center [211, 316] width 4 height 8
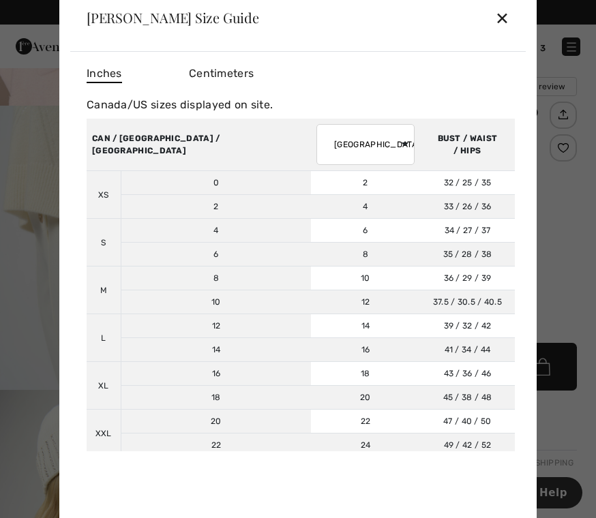
click at [495, 18] on div "✕" at bounding box center [502, 17] width 14 height 29
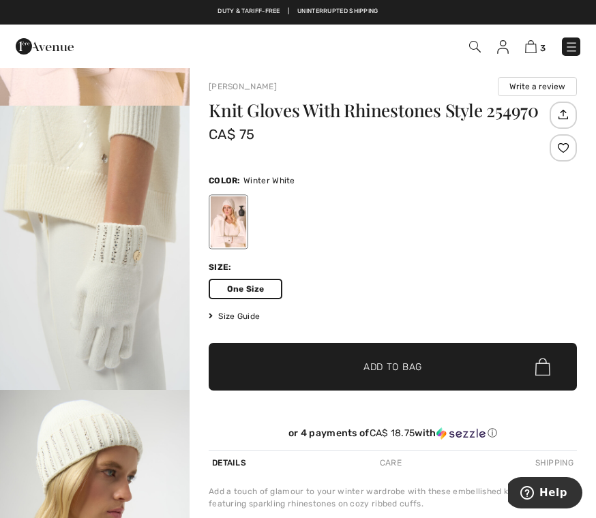
click at [541, 43] on span "3" at bounding box center [542, 48] width 5 height 10
click at [530, 48] on img at bounding box center [531, 46] width 12 height 13
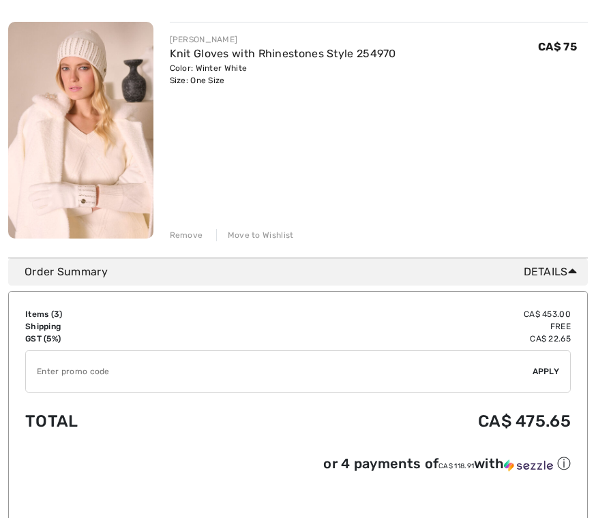
scroll to position [654, 0]
click at [196, 232] on div "Remove" at bounding box center [186, 234] width 33 height 12
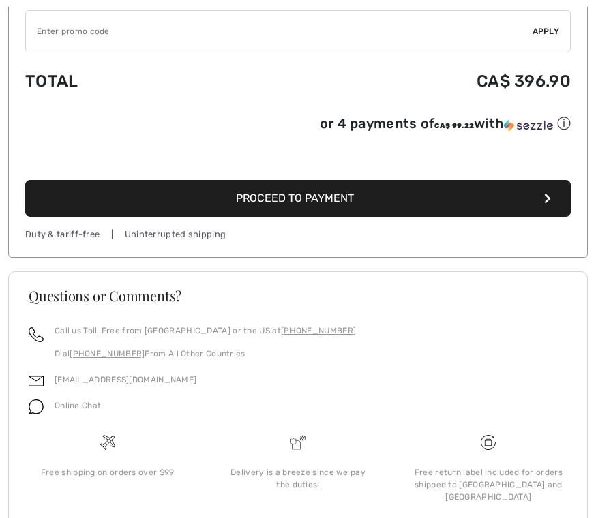
scroll to position [780, 0]
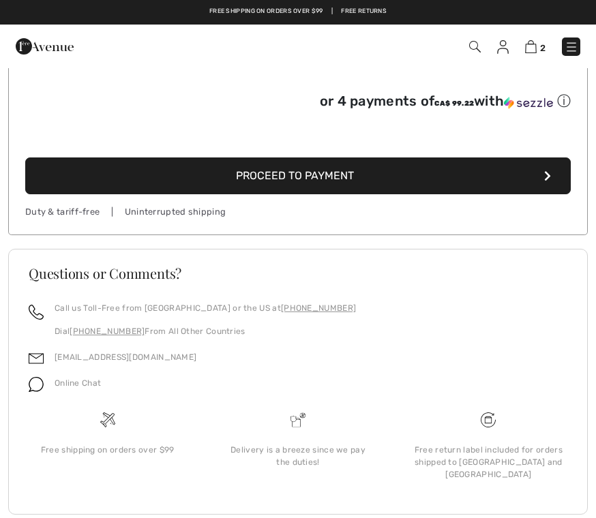
click at [553, 178] on button "Proceed to Payment" at bounding box center [297, 175] width 545 height 37
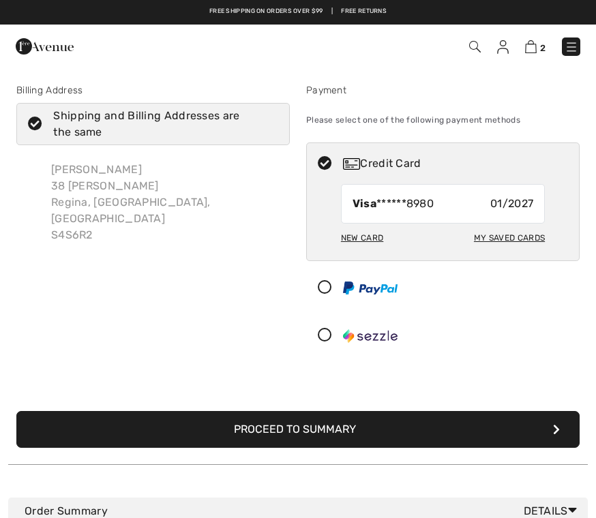
click at [373, 427] on button "Proceed to Summary" at bounding box center [297, 429] width 563 height 37
click at [561, 429] on button "Proceed to Summary" at bounding box center [297, 429] width 563 height 37
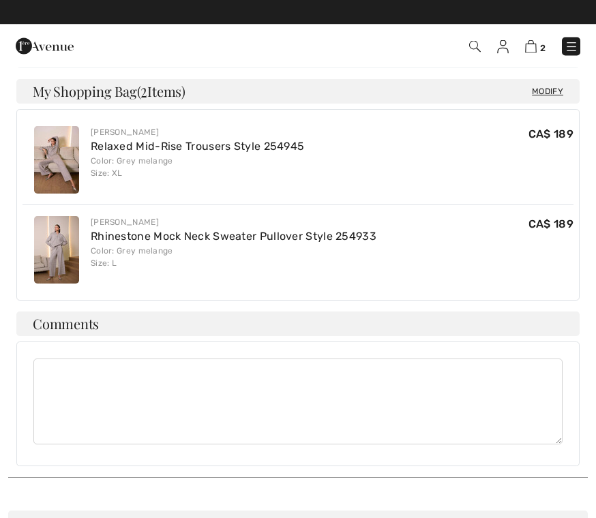
click at [371, 342] on div at bounding box center [297, 404] width 563 height 125
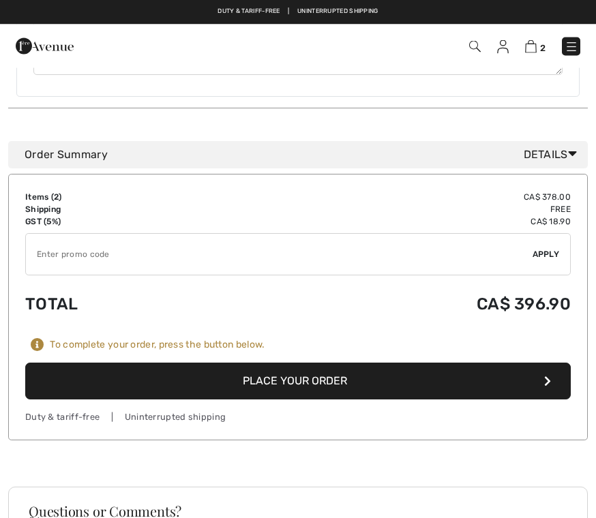
scroll to position [878, 0]
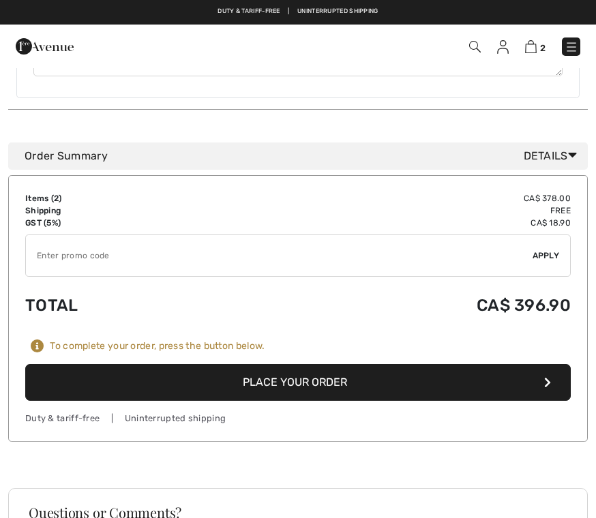
click at [379, 370] on button "Place Your Order" at bounding box center [297, 382] width 545 height 37
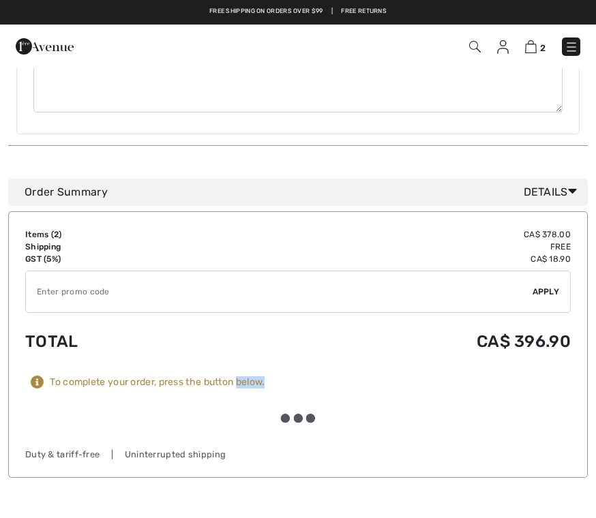
click at [387, 409] on div at bounding box center [297, 418] width 545 height 36
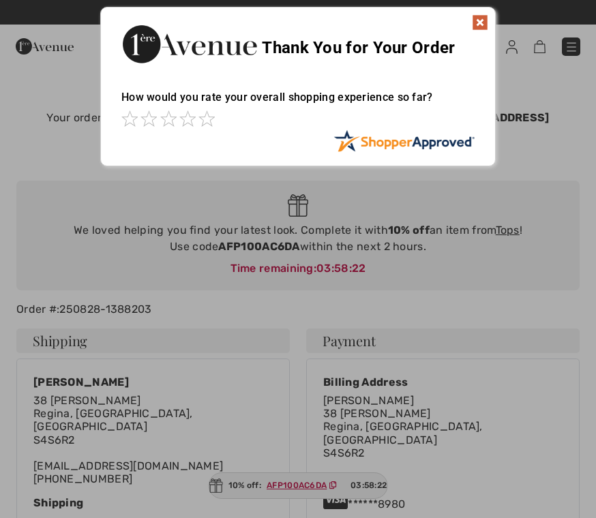
click at [480, 30] on img at bounding box center [480, 22] width 16 height 16
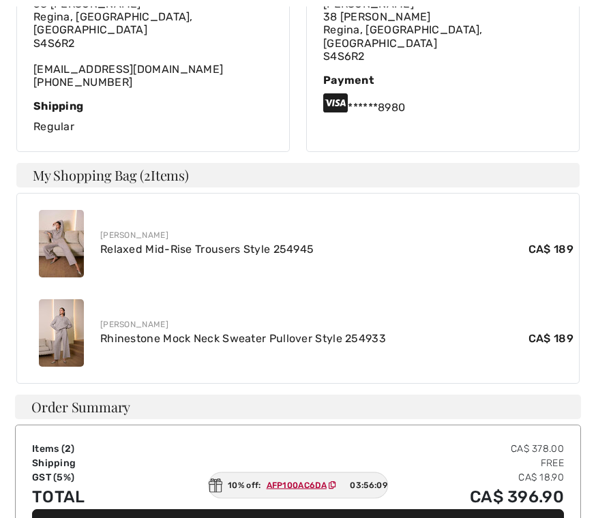
scroll to position [397, 0]
click at [74, 312] on img at bounding box center [61, 332] width 45 height 67
